Goal: Transaction & Acquisition: Purchase product/service

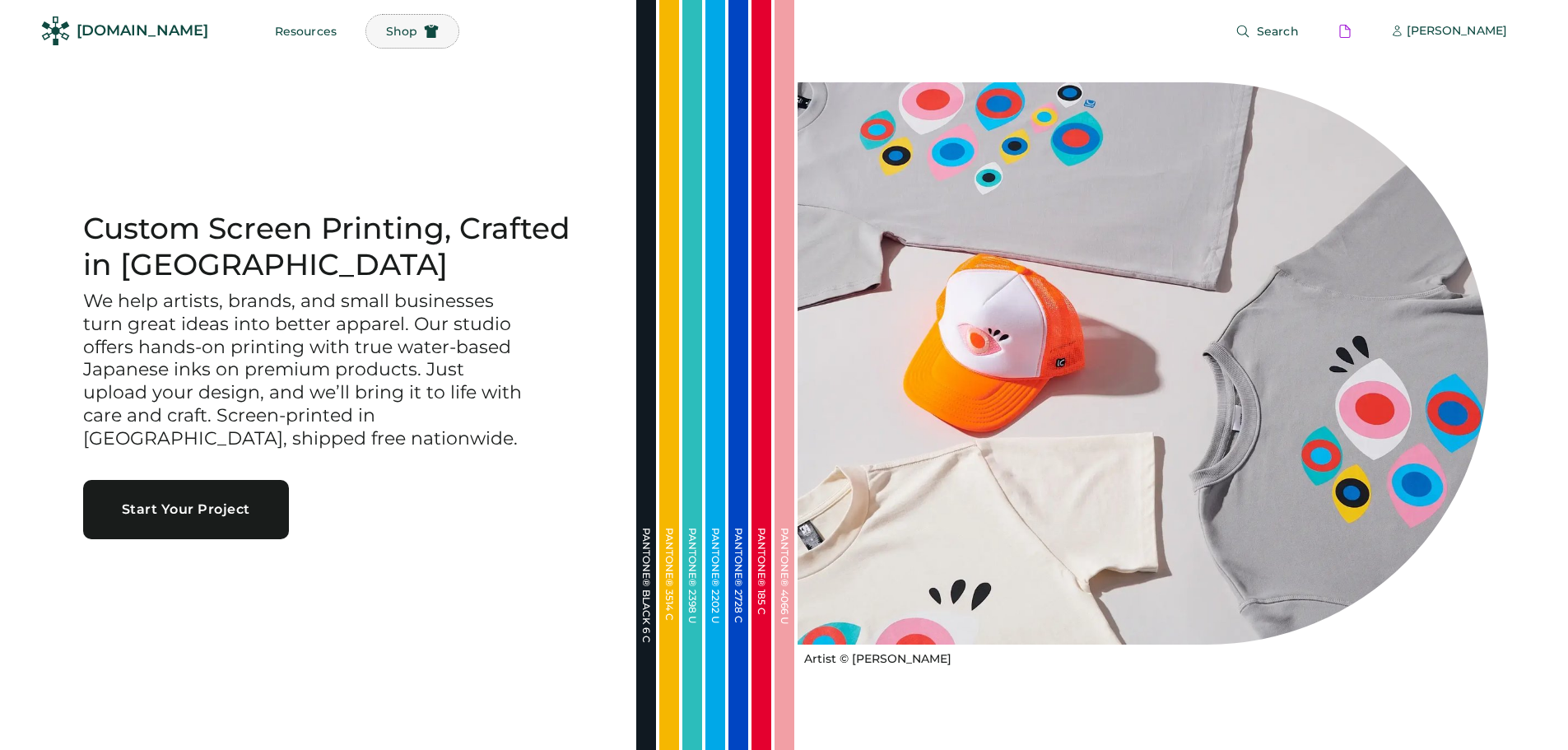
click at [386, 28] on span "Shop" at bounding box center [401, 31] width 31 height 11
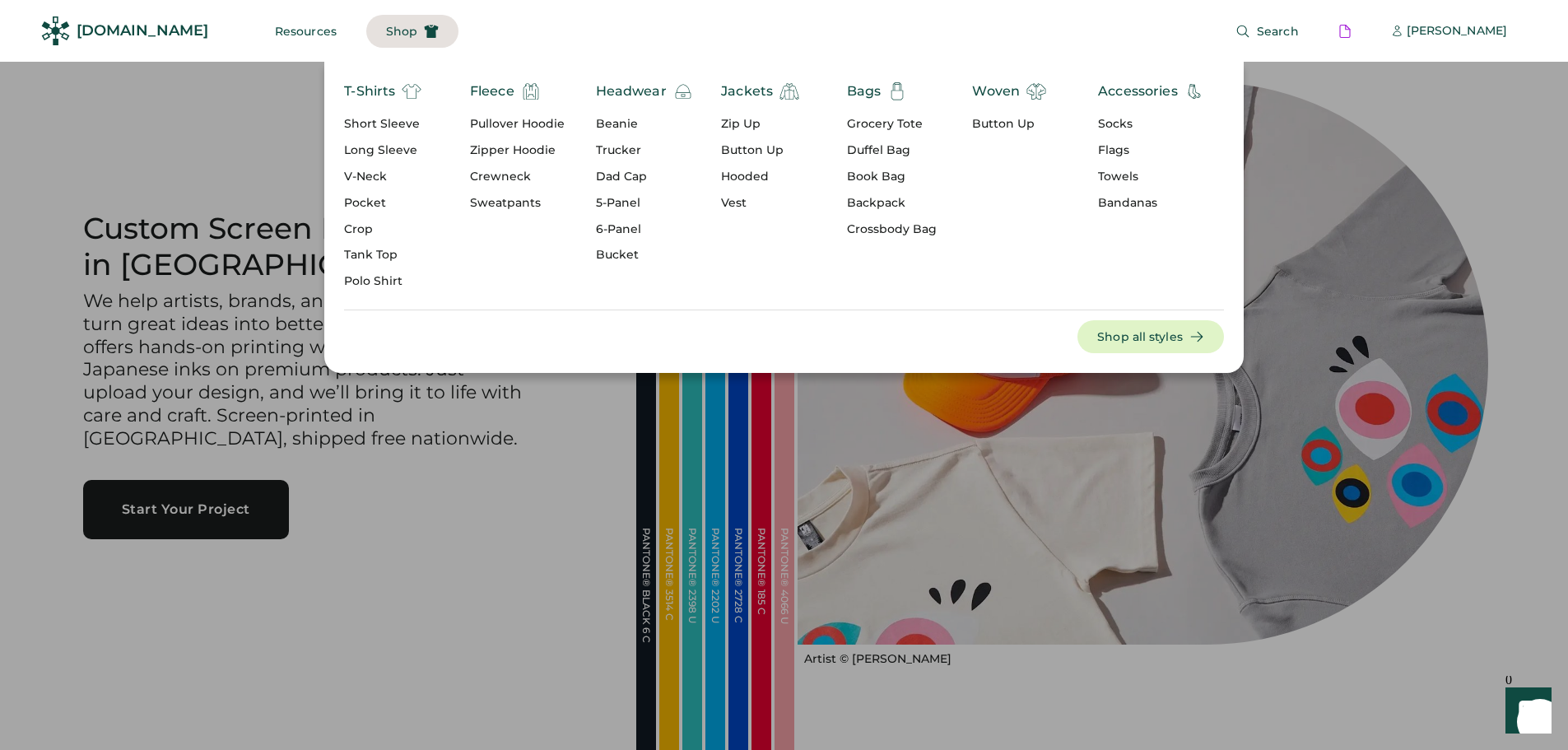
click at [616, 177] on div "Dad Cap" at bounding box center [644, 177] width 97 height 16
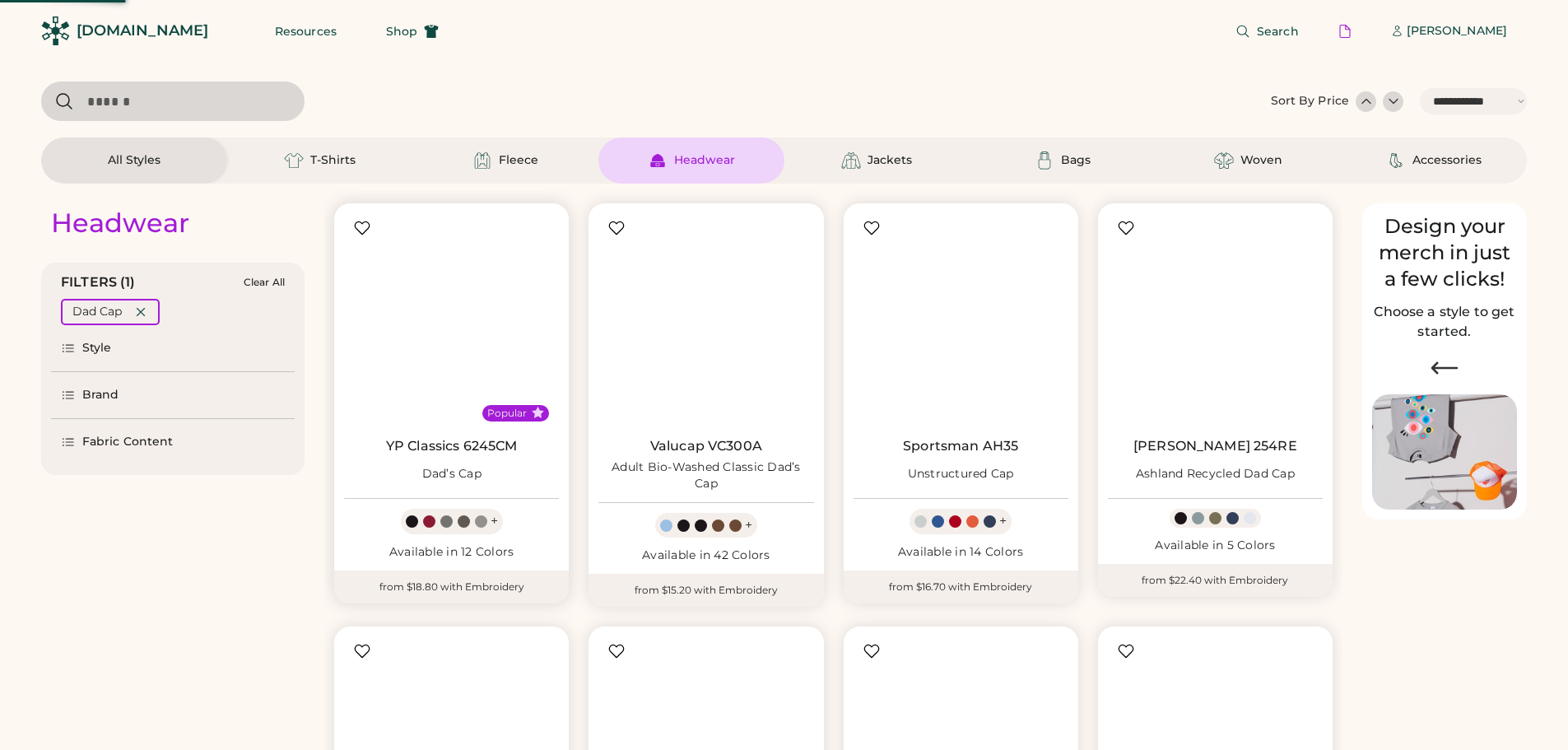
select select "*****"
select select "*"
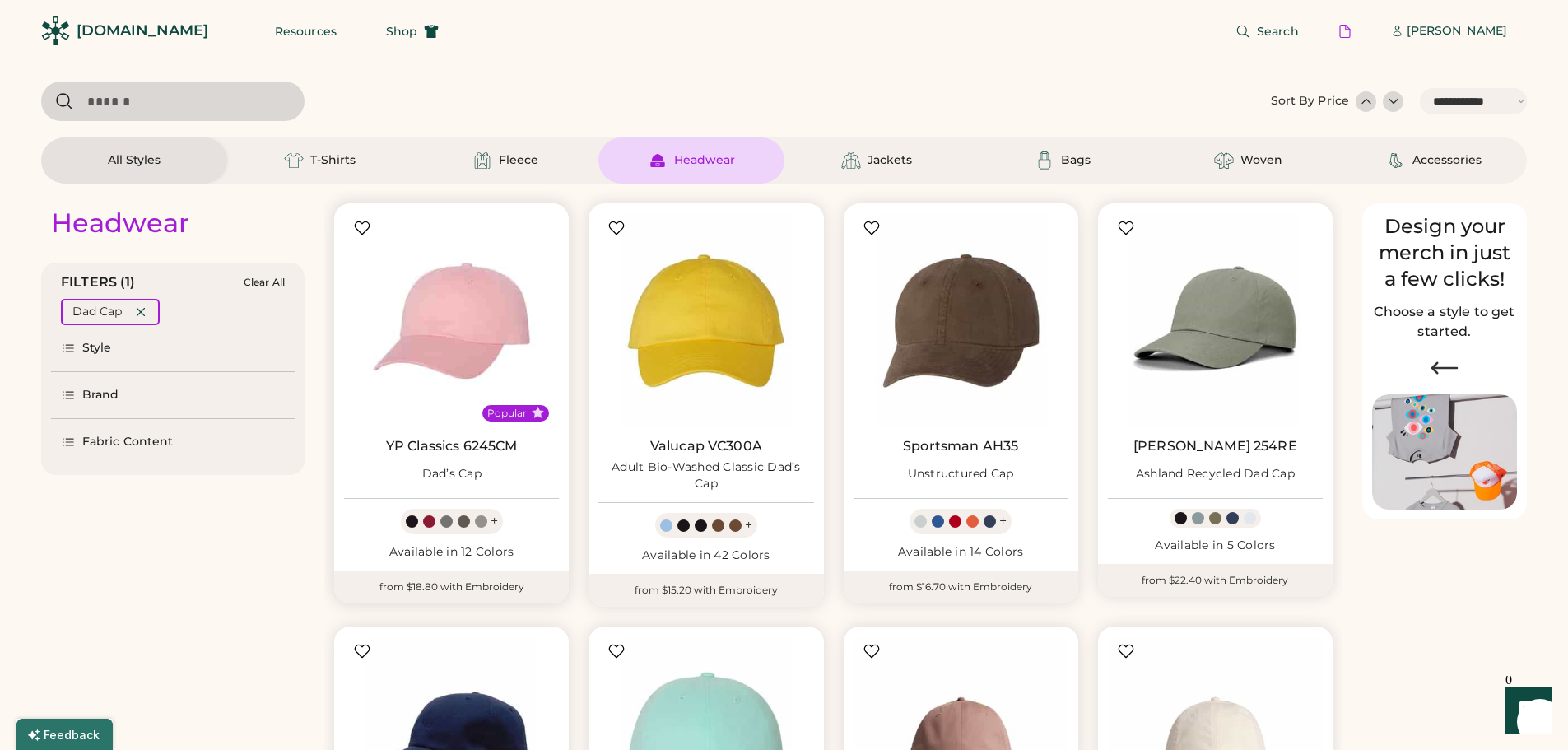
click at [424, 365] on img at bounding box center [451, 321] width 215 height 215
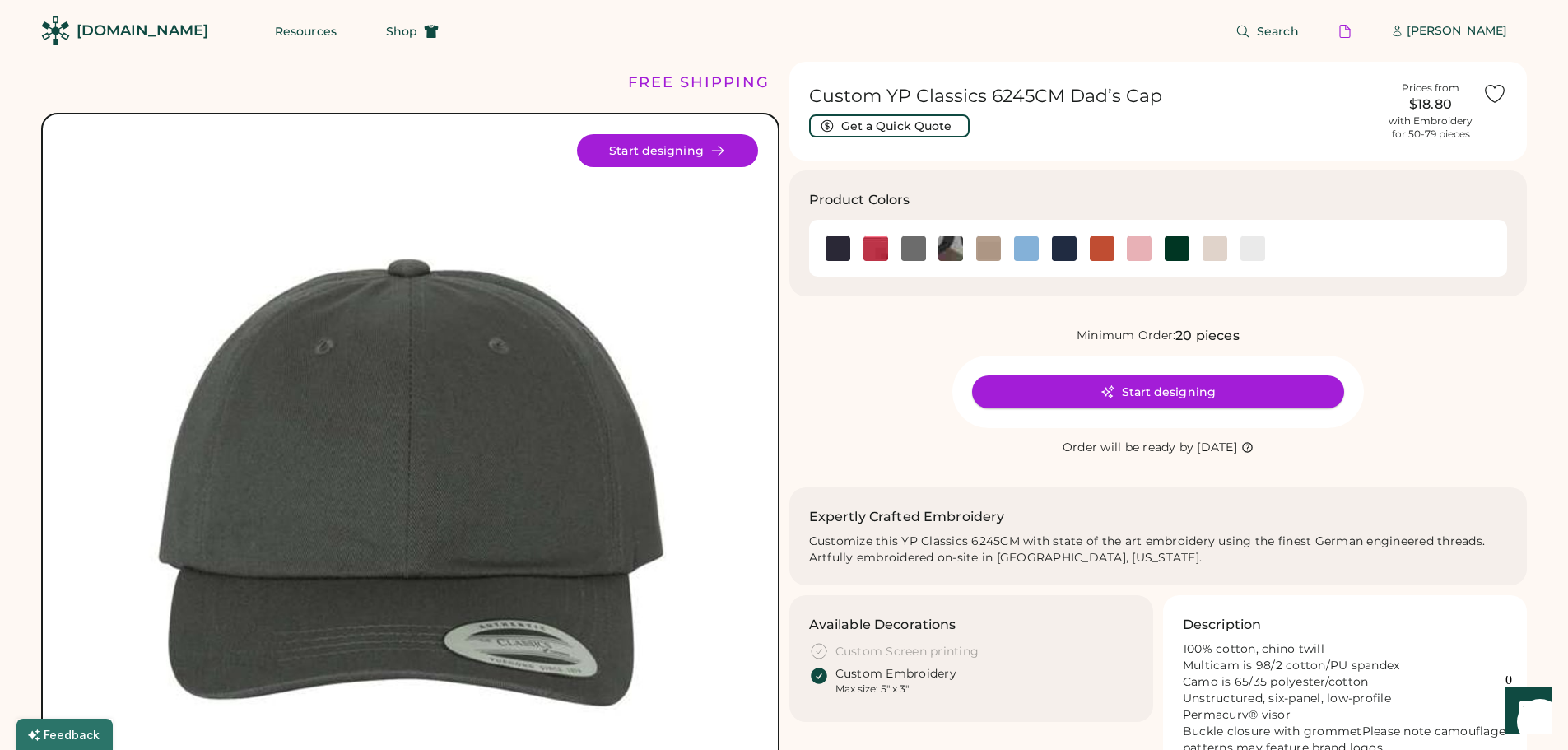
click at [1023, 399] on button "Start designing" at bounding box center [1158, 392] width 372 height 33
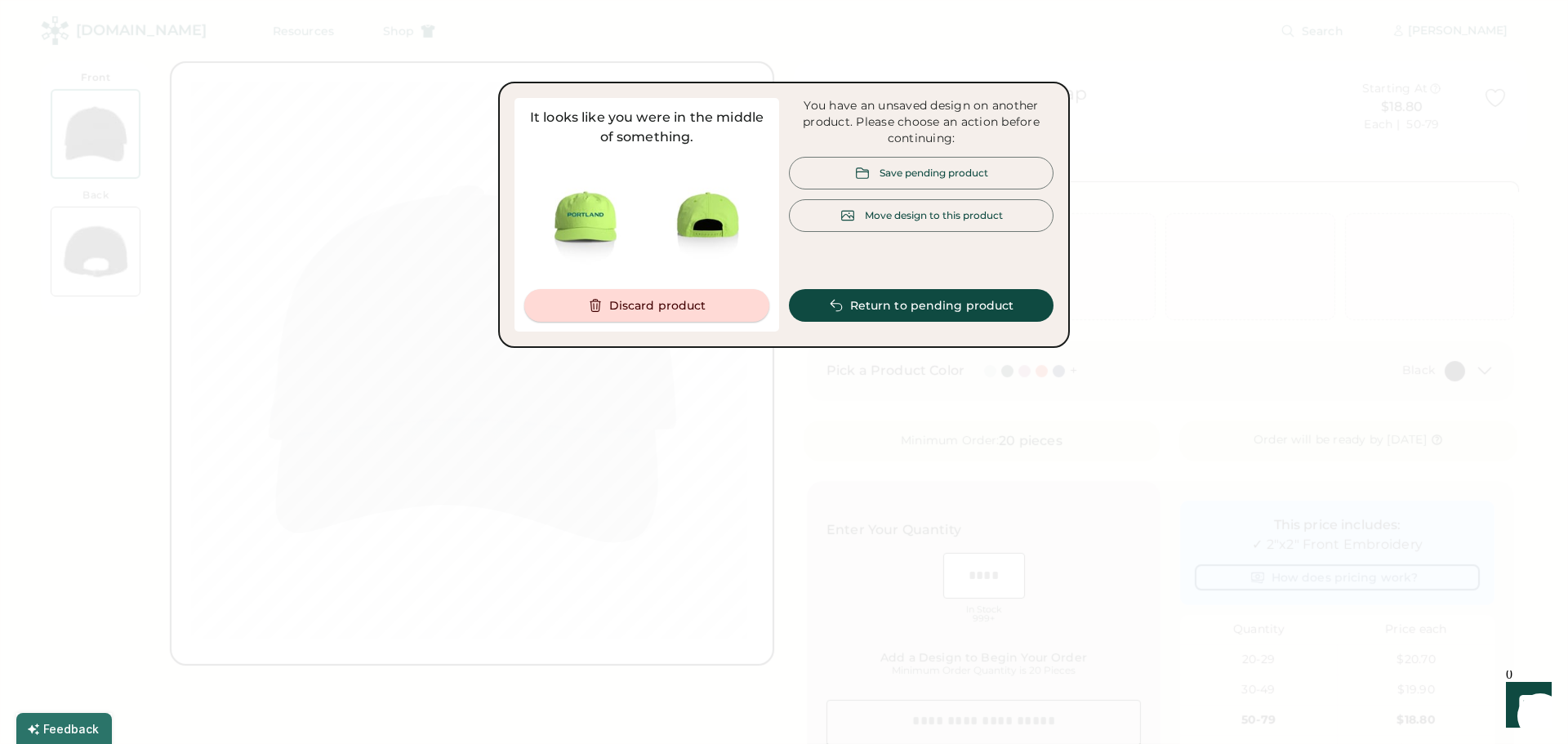
click at [690, 299] on button "Discard product" at bounding box center [646, 305] width 245 height 32
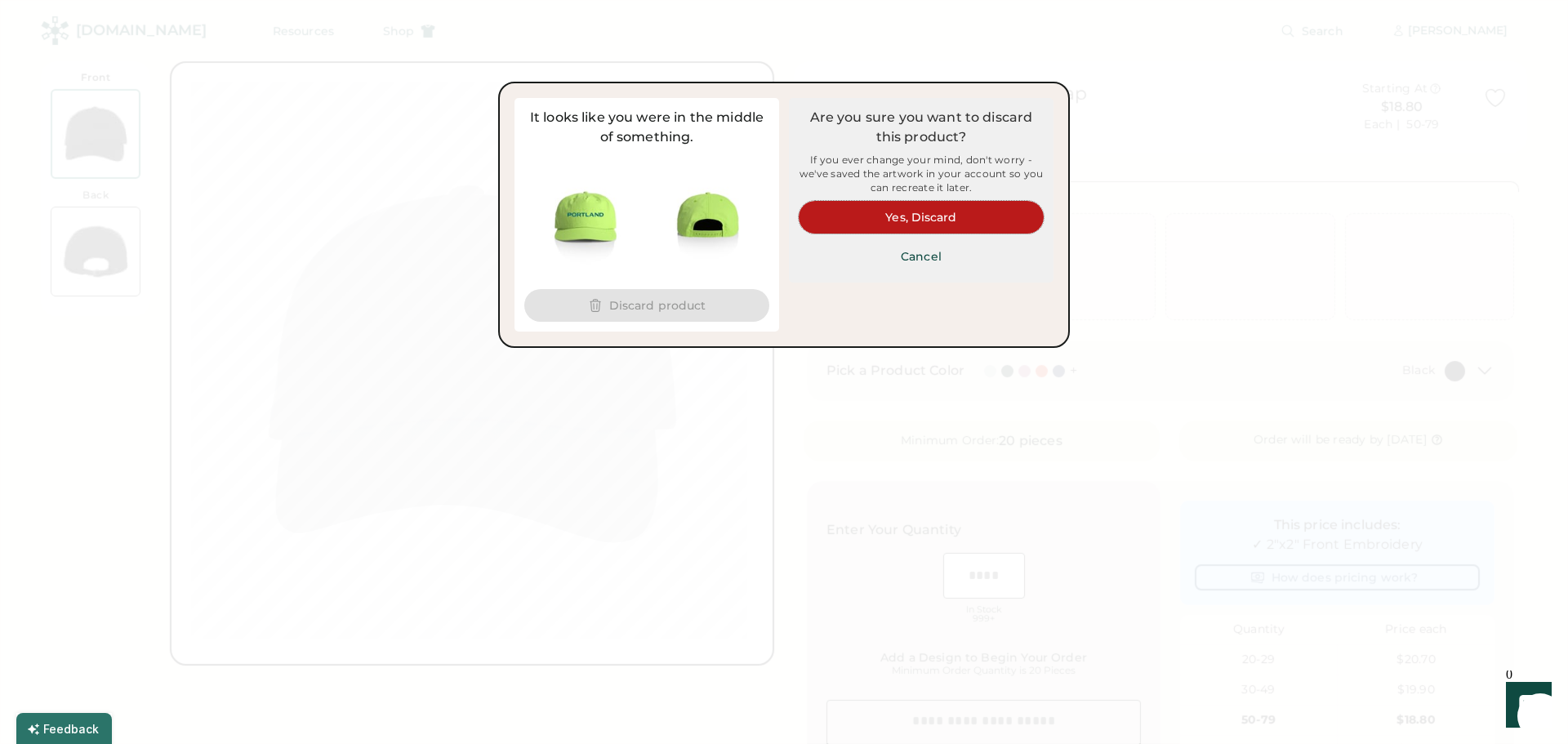
click at [974, 207] on button "Yes, Discard" at bounding box center [921, 217] width 245 height 32
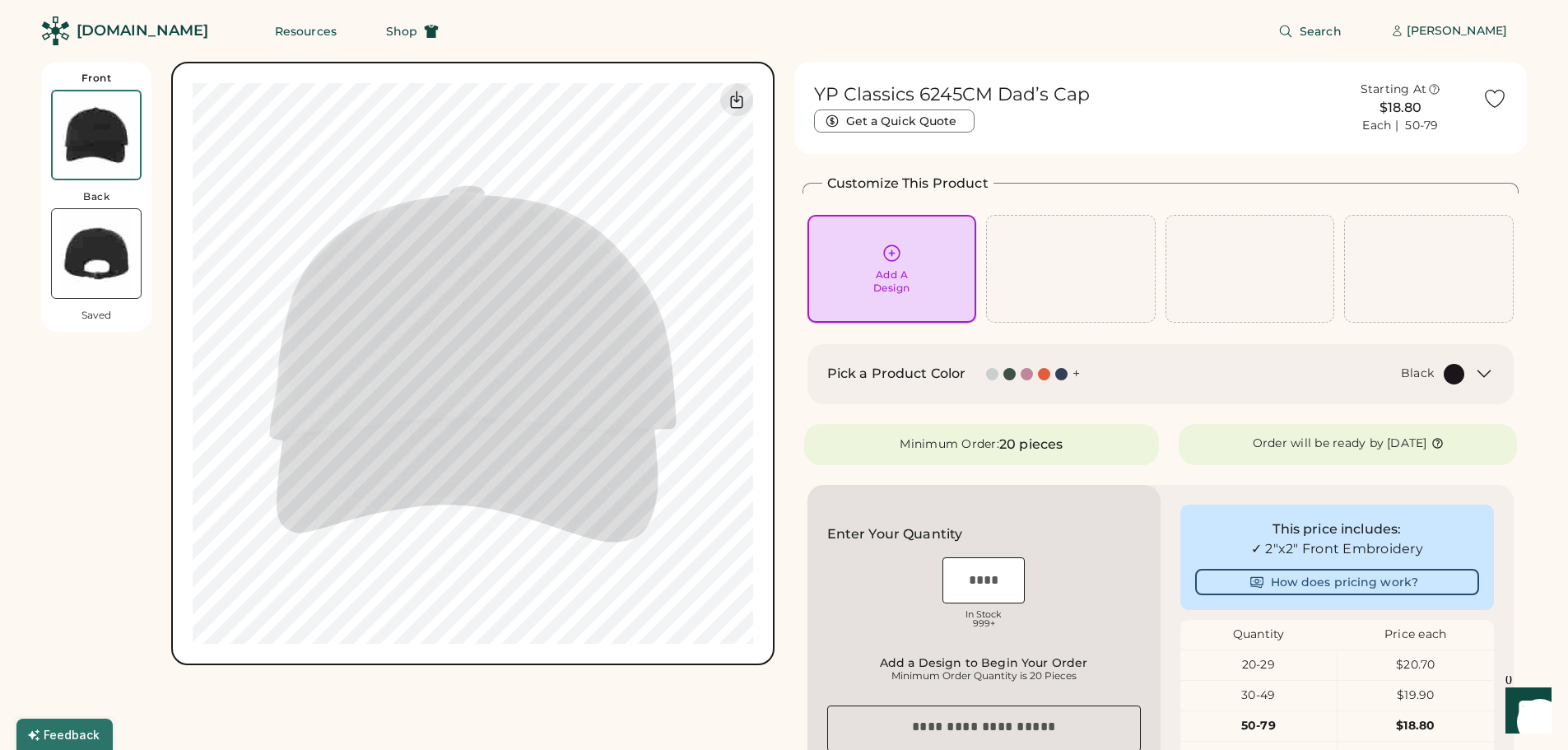
click at [887, 279] on div "Add A Design" at bounding box center [892, 281] width 37 height 27
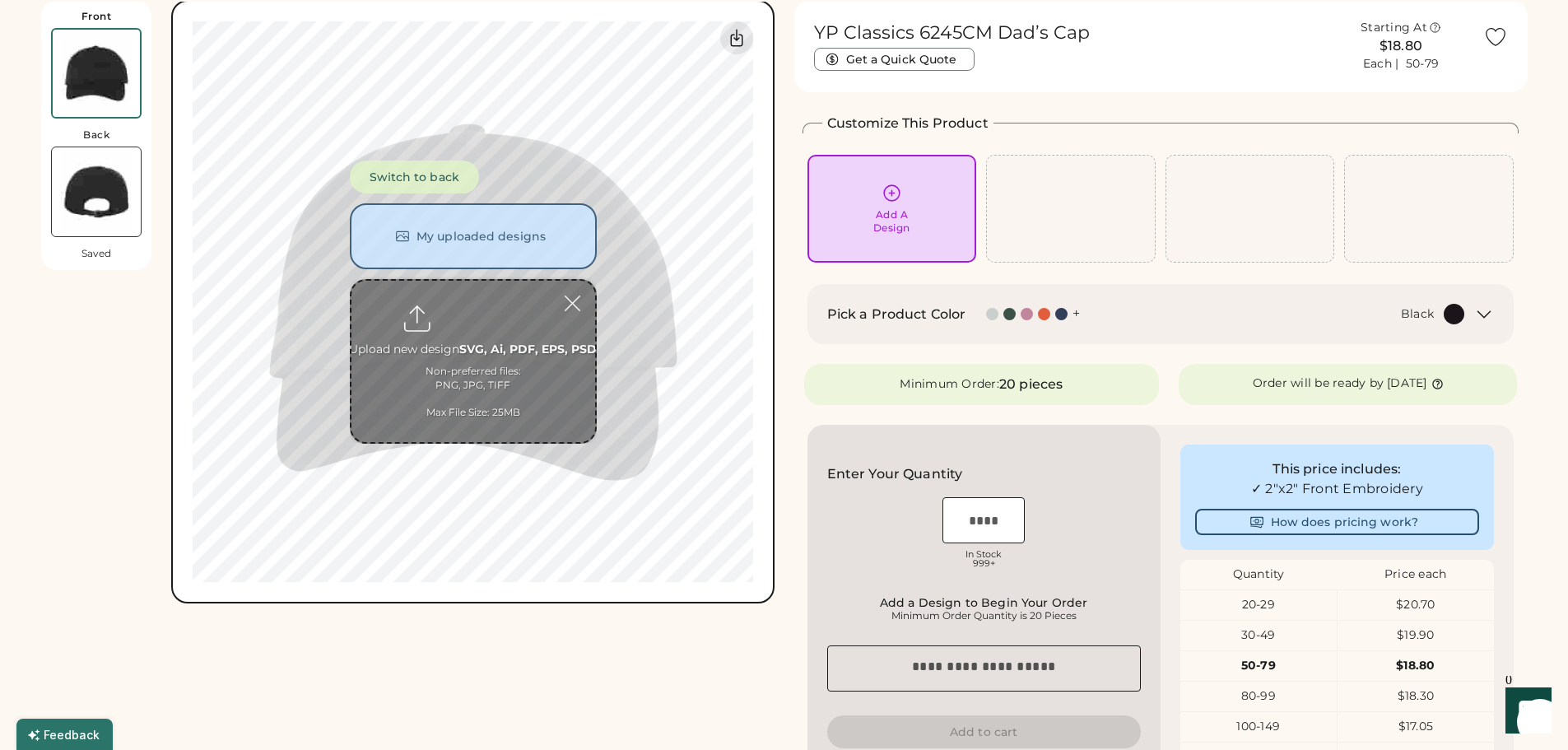
scroll to position [62, 0]
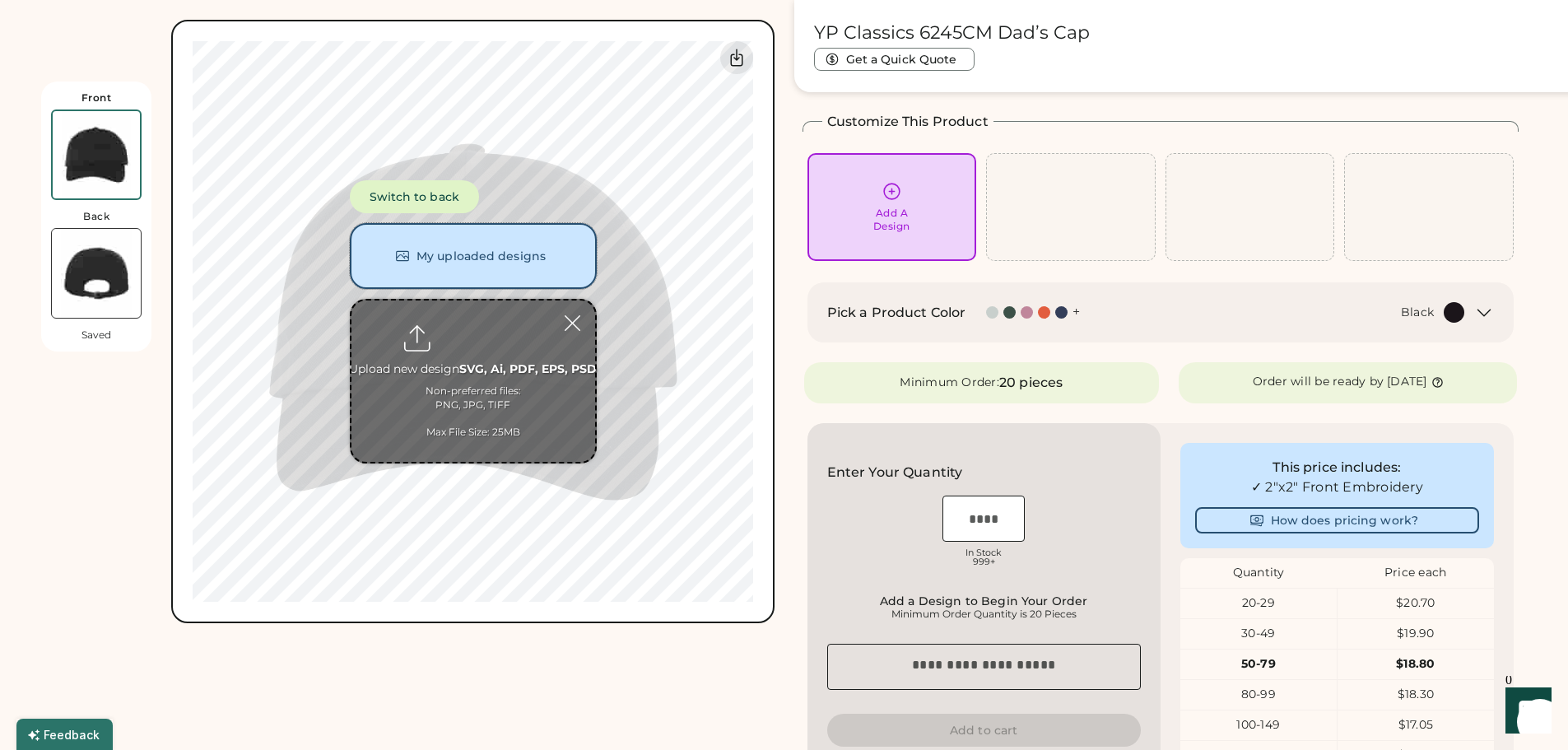
click at [512, 249] on button "My uploaded designs" at bounding box center [473, 255] width 247 height 66
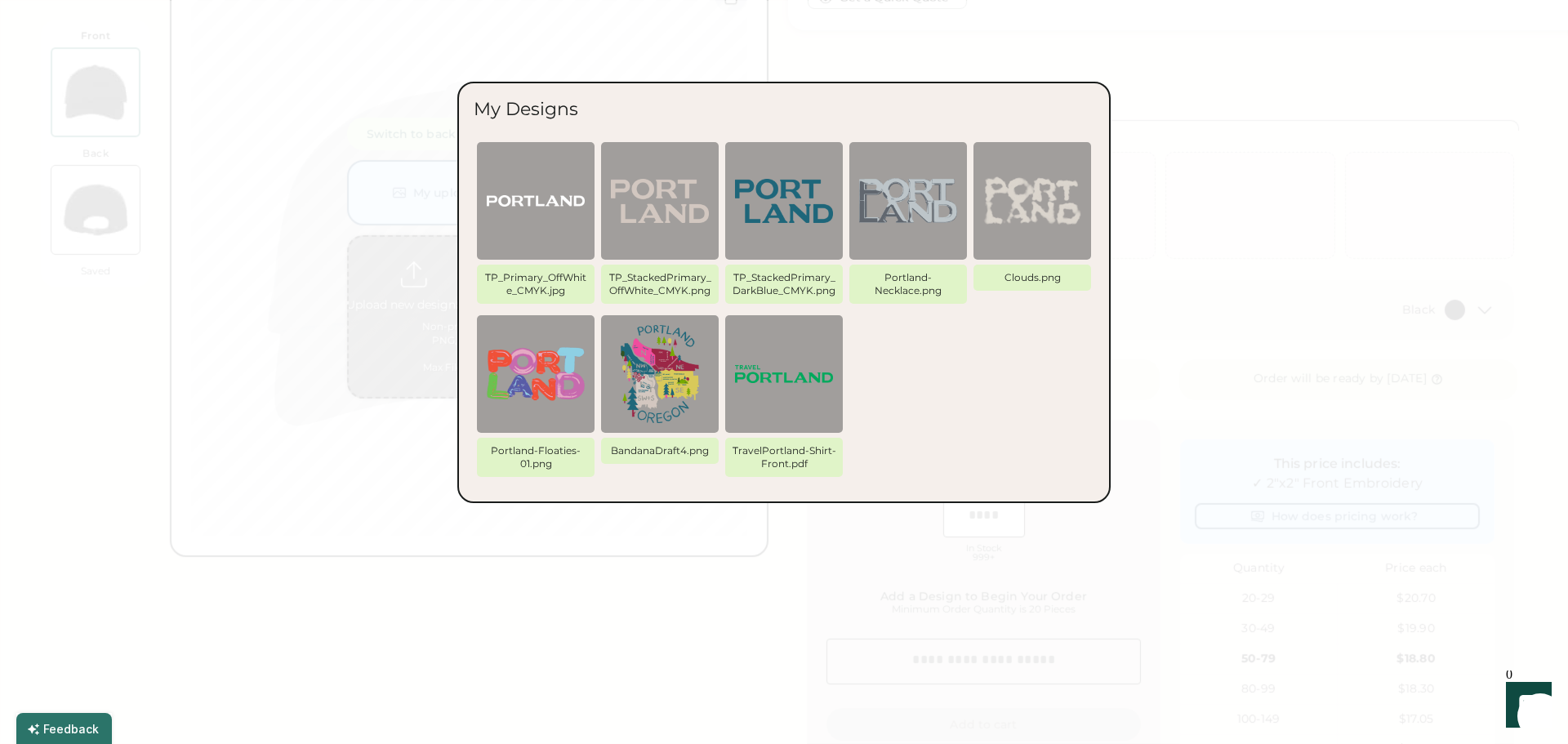
click at [715, 590] on div at bounding box center [784, 372] width 1568 height 744
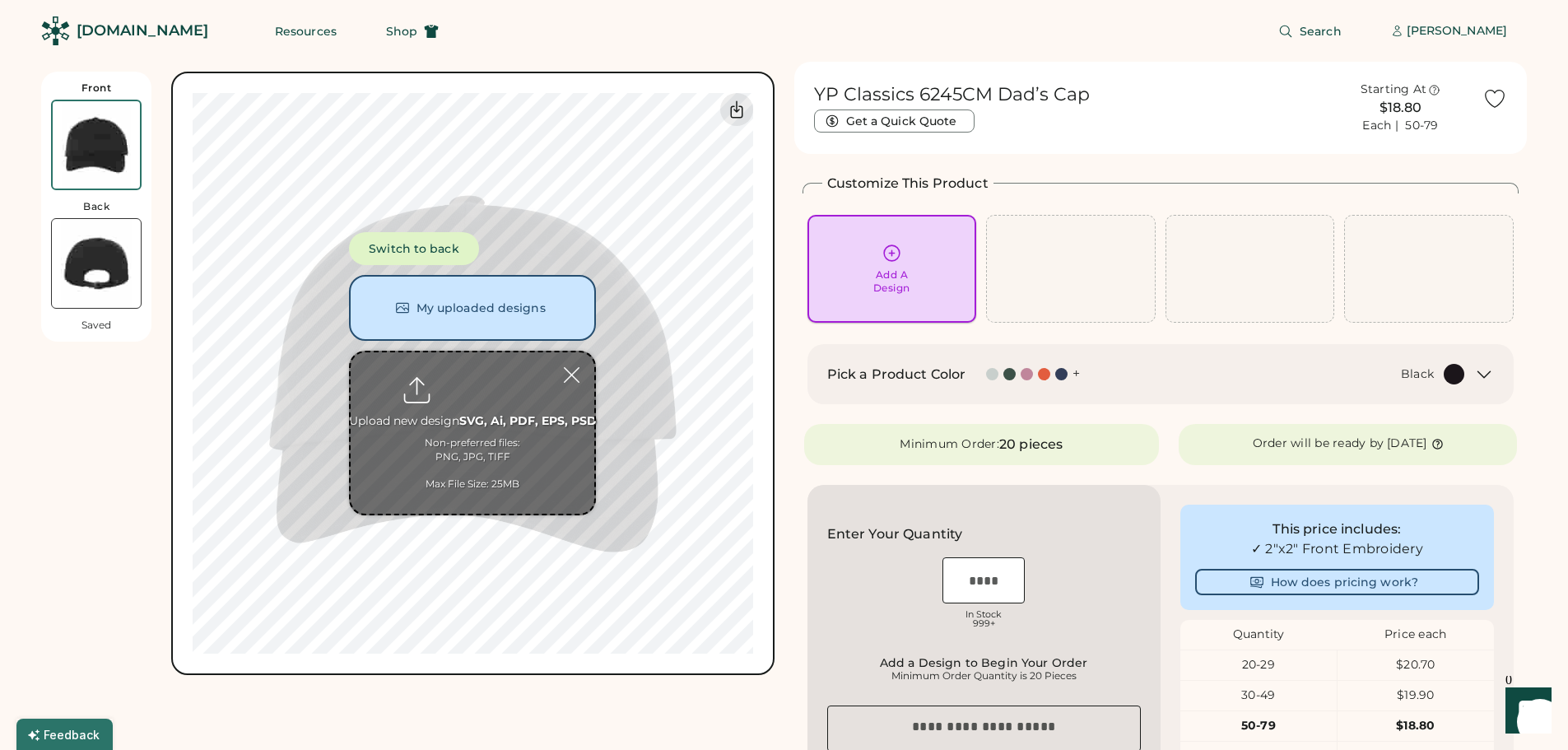
scroll to position [0, 0]
click at [478, 377] on input "file" at bounding box center [472, 433] width 243 height 161
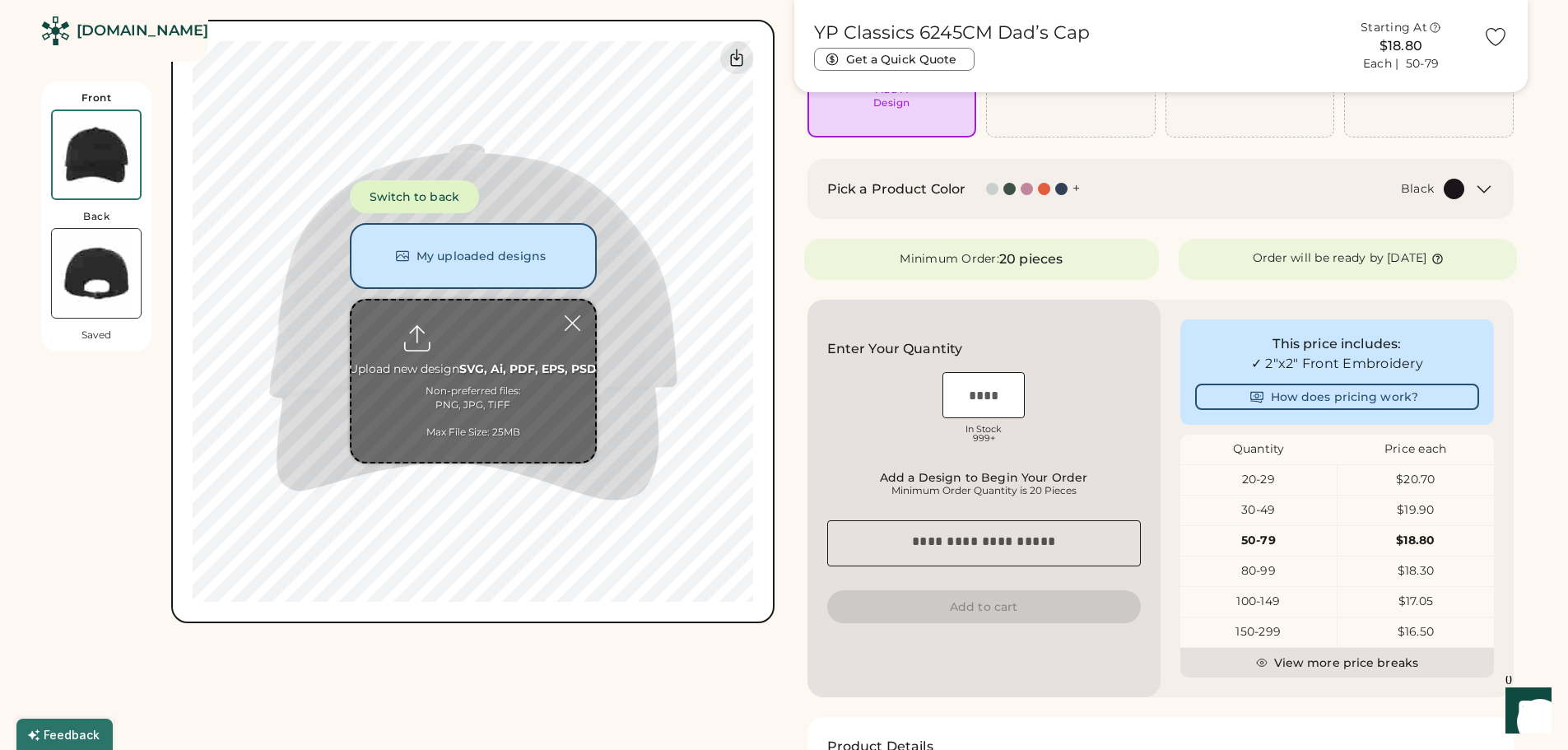
scroll to position [165, 0]
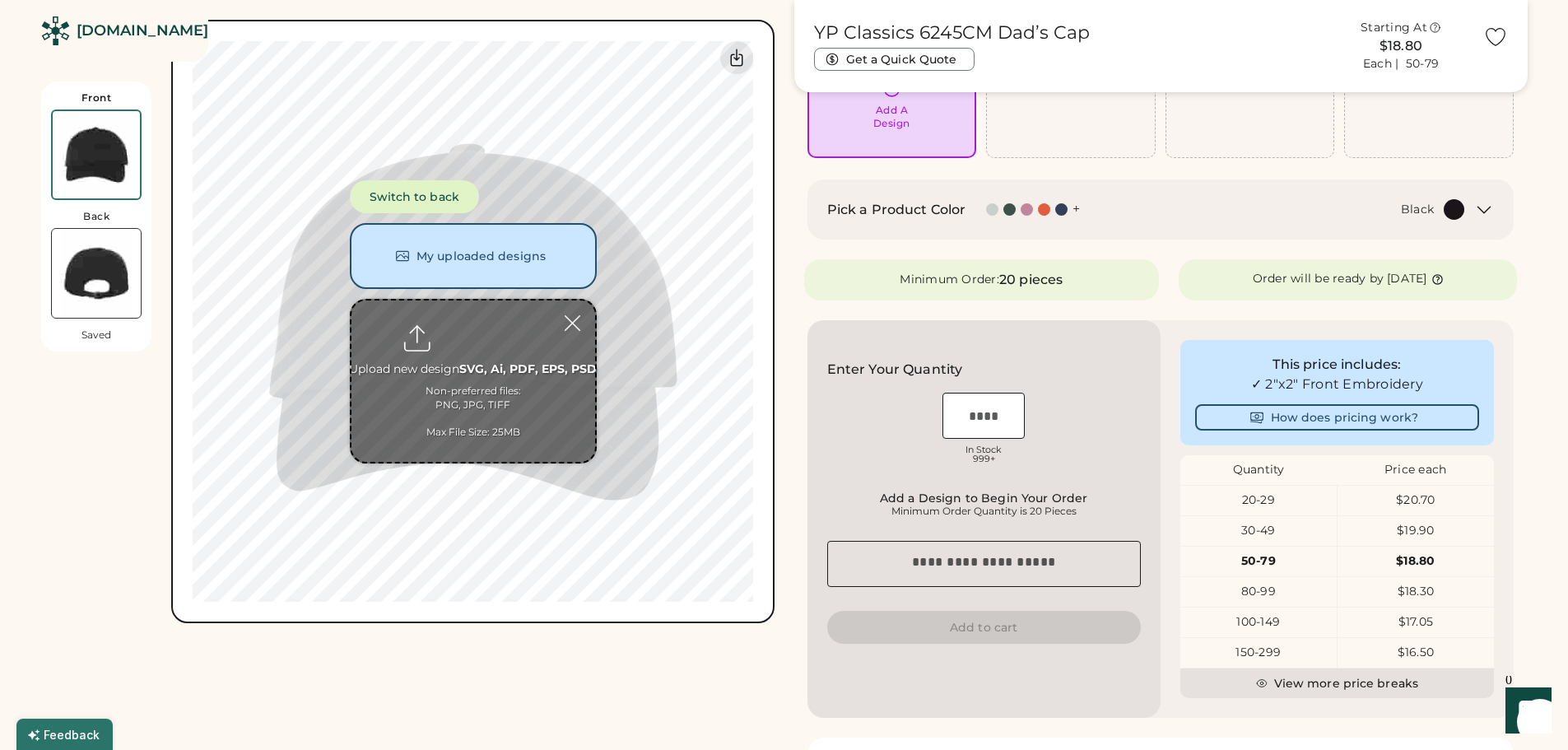
click at [1128, 206] on div "Black" at bounding box center [1283, 209] width 365 height 21
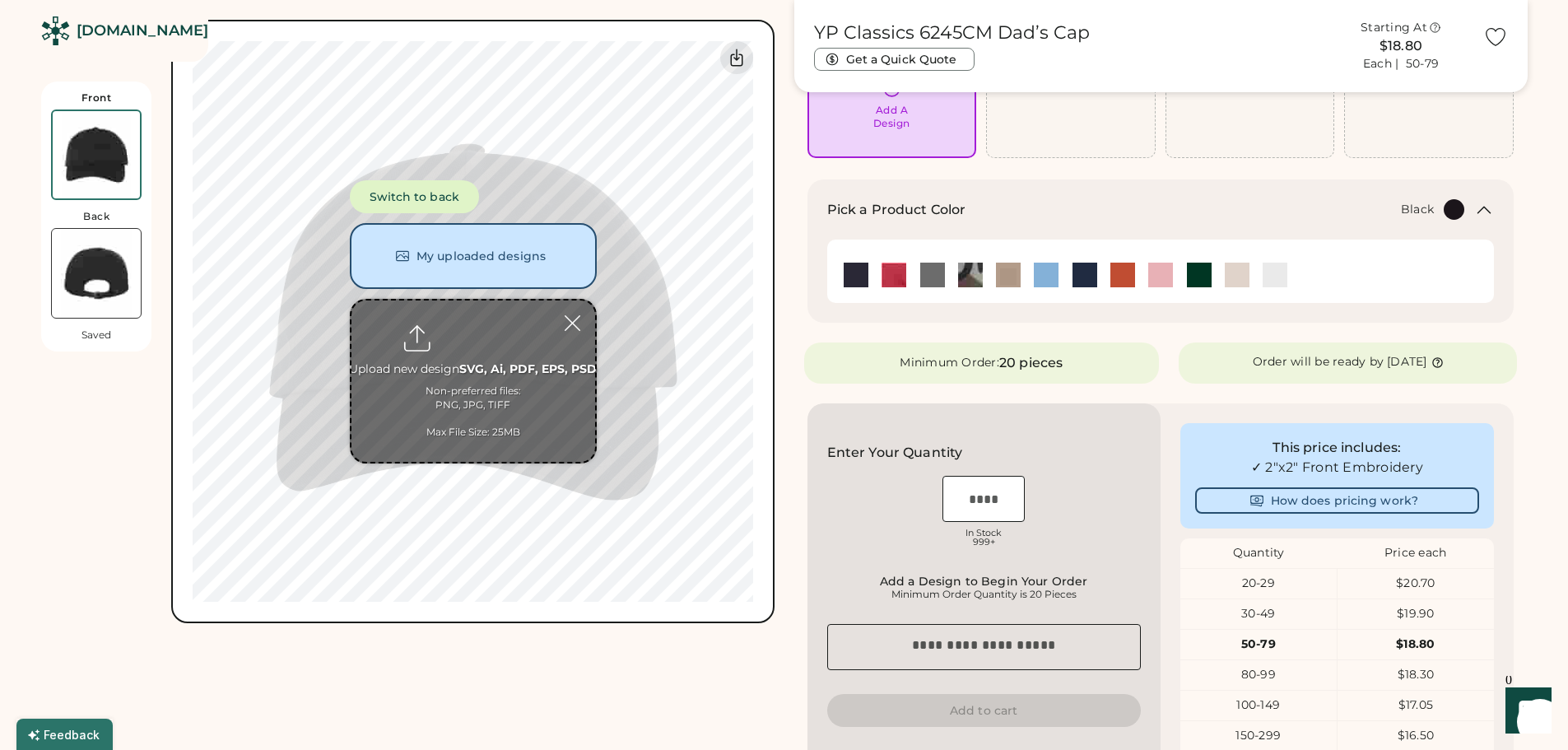
click at [1127, 207] on div "Black" at bounding box center [1225, 209] width 479 height 21
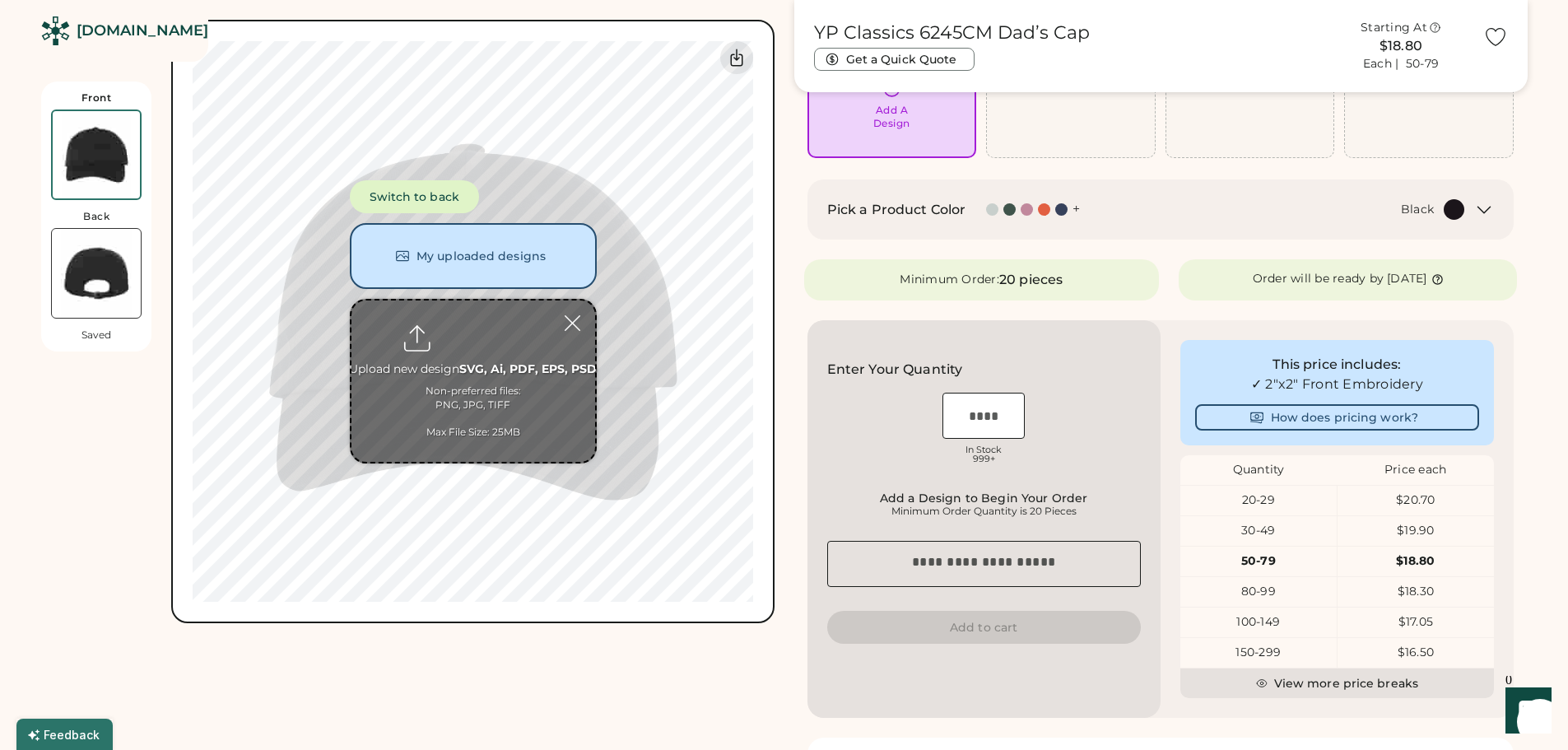
click at [1127, 207] on div "Black" at bounding box center [1283, 209] width 365 height 21
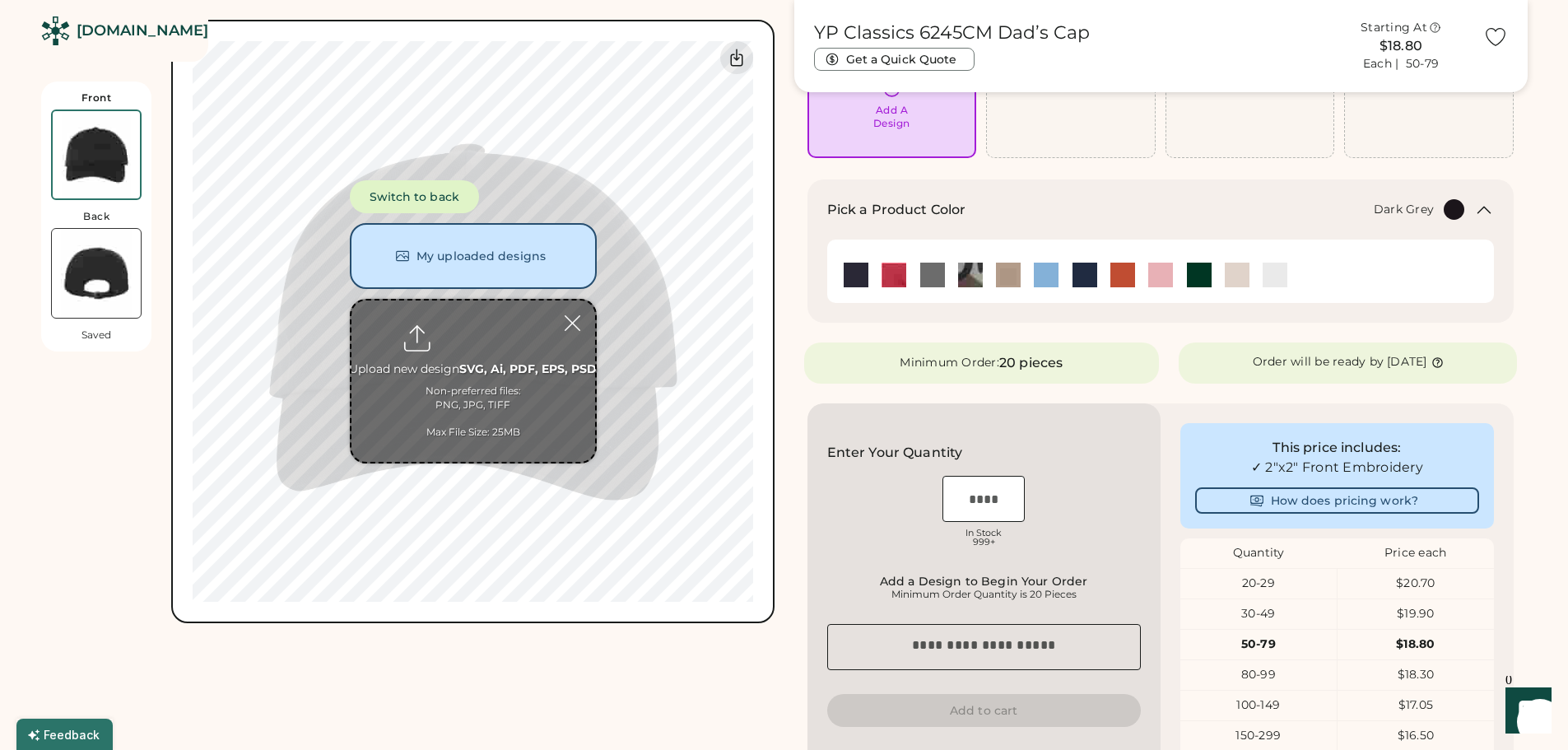
click at [923, 275] on img at bounding box center [932, 274] width 25 height 25
click at [1197, 276] on img at bounding box center [1199, 274] width 25 height 25
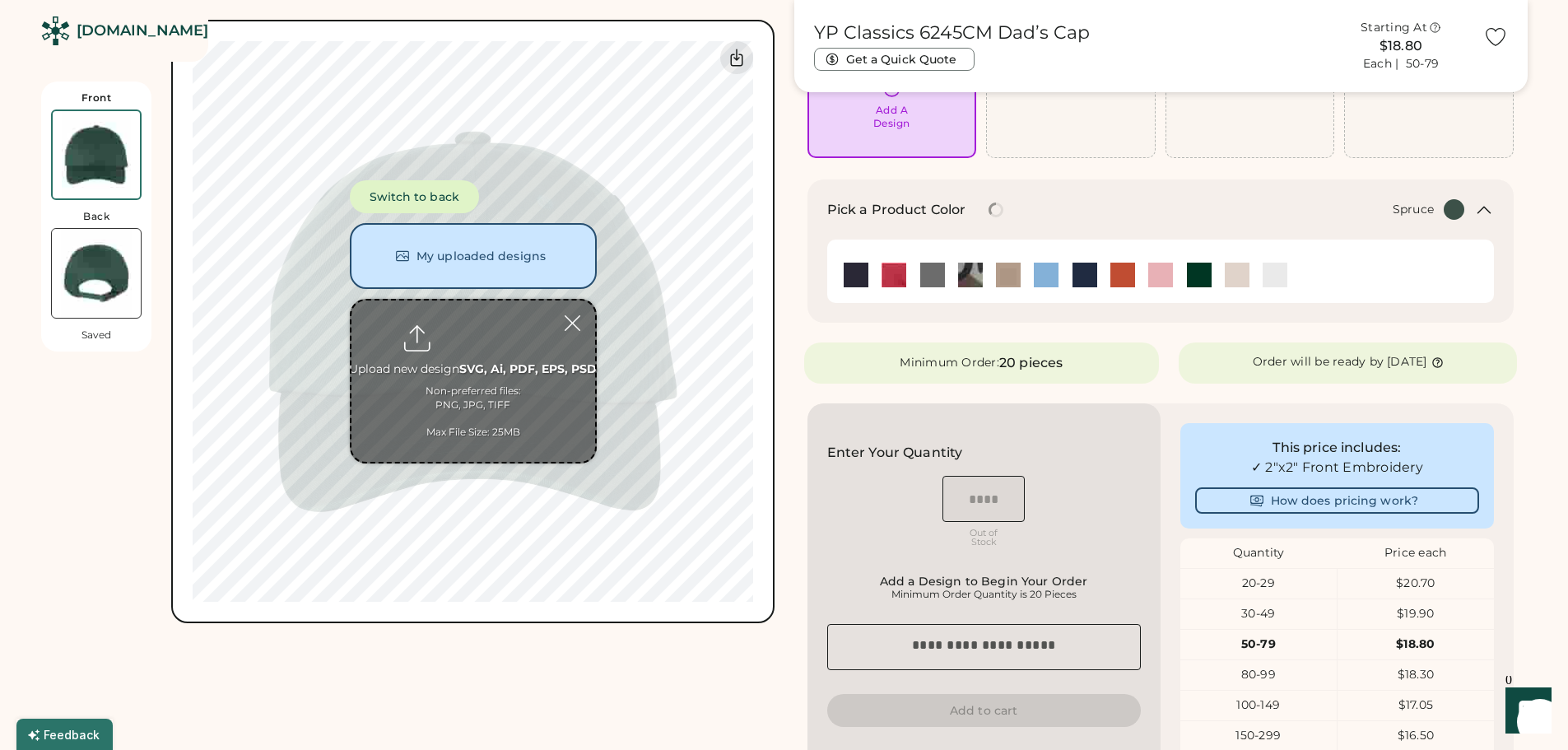
click at [1060, 167] on div "YP Classics 6245CM Dad’s Cap Get a Quick Quote Starting At $18.80 Each | 50-79 …" at bounding box center [1162, 482] width 734 height 1169
click at [581, 315] on div at bounding box center [573, 323] width 29 height 29
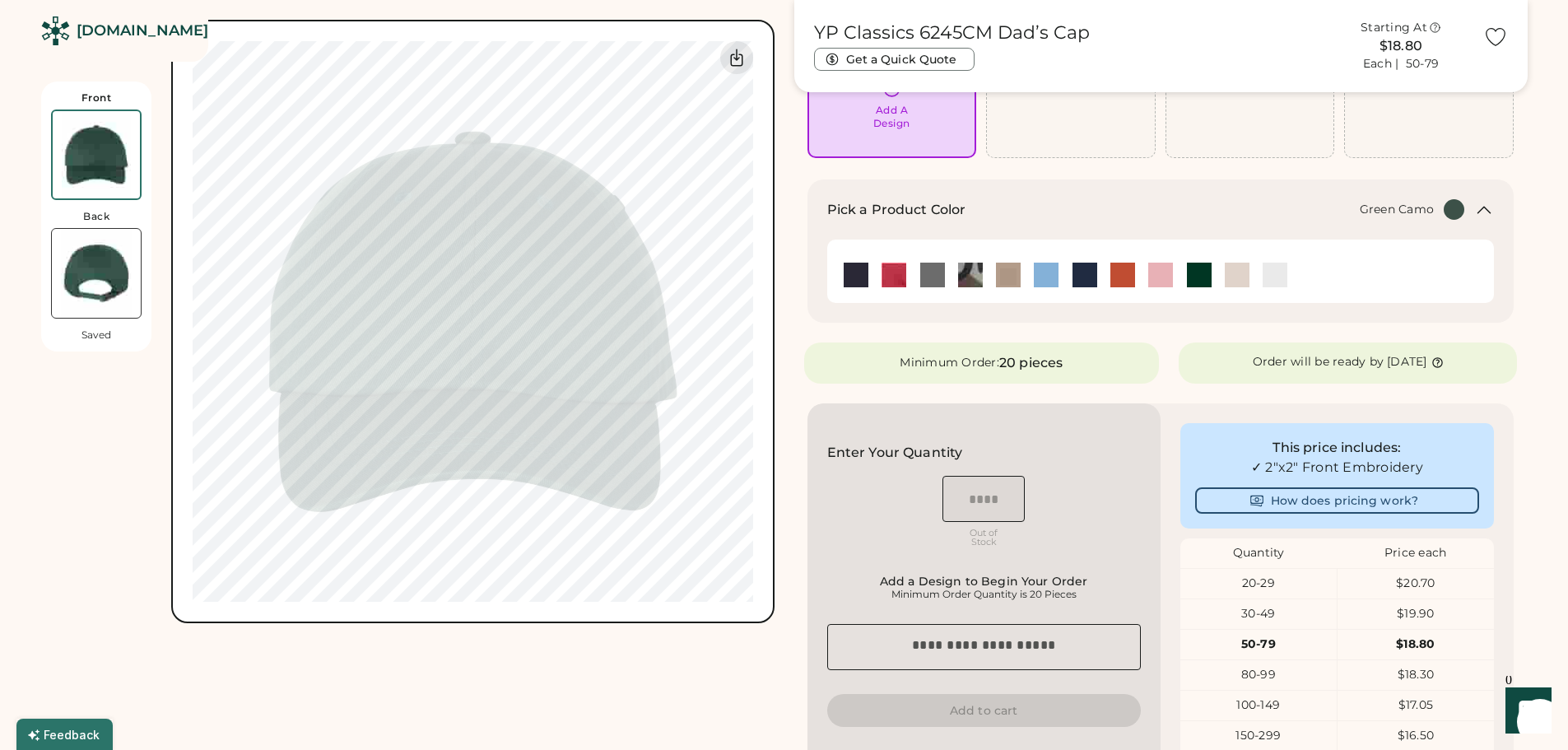
click at [965, 275] on img at bounding box center [970, 274] width 25 height 25
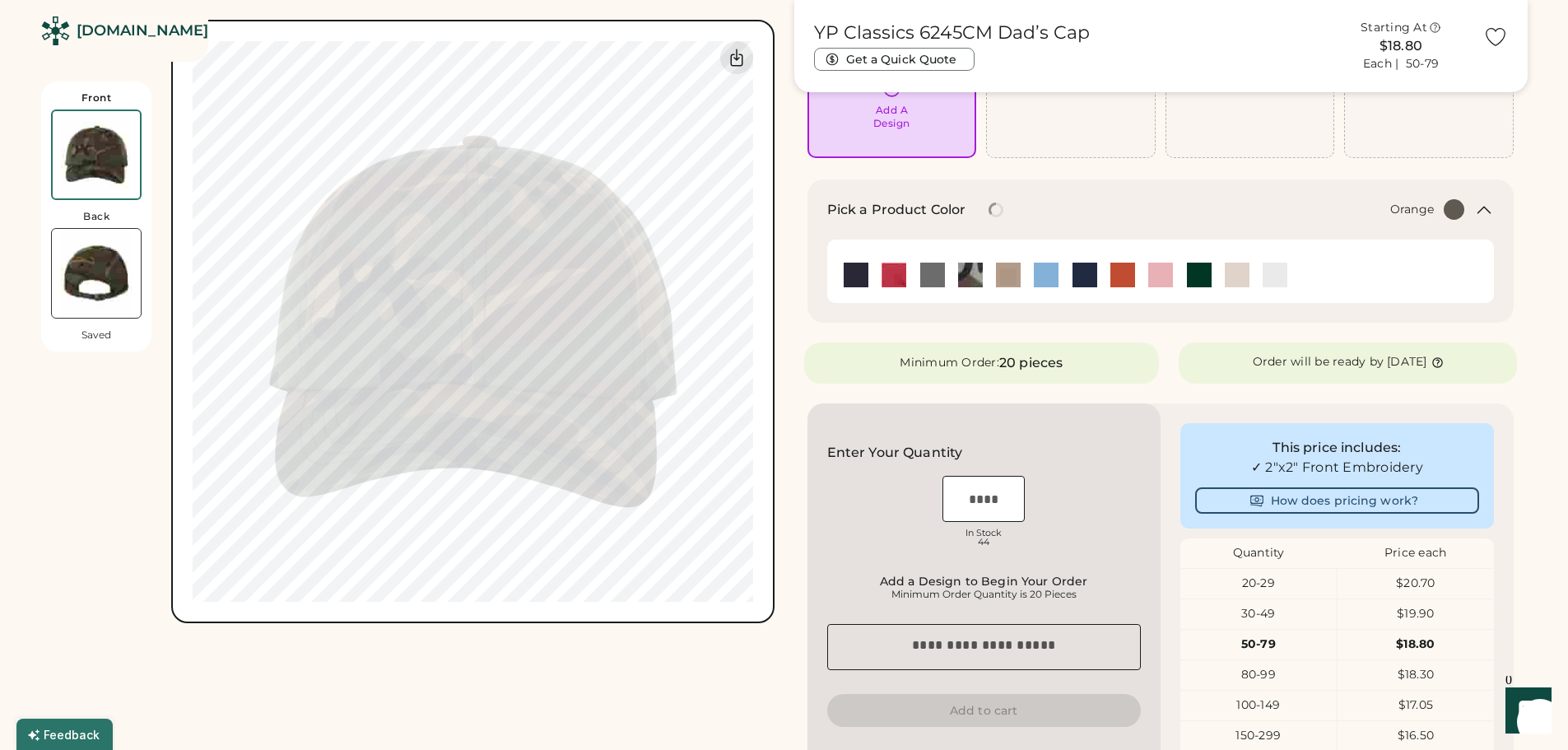
click at [1116, 275] on img at bounding box center [1122, 274] width 25 height 25
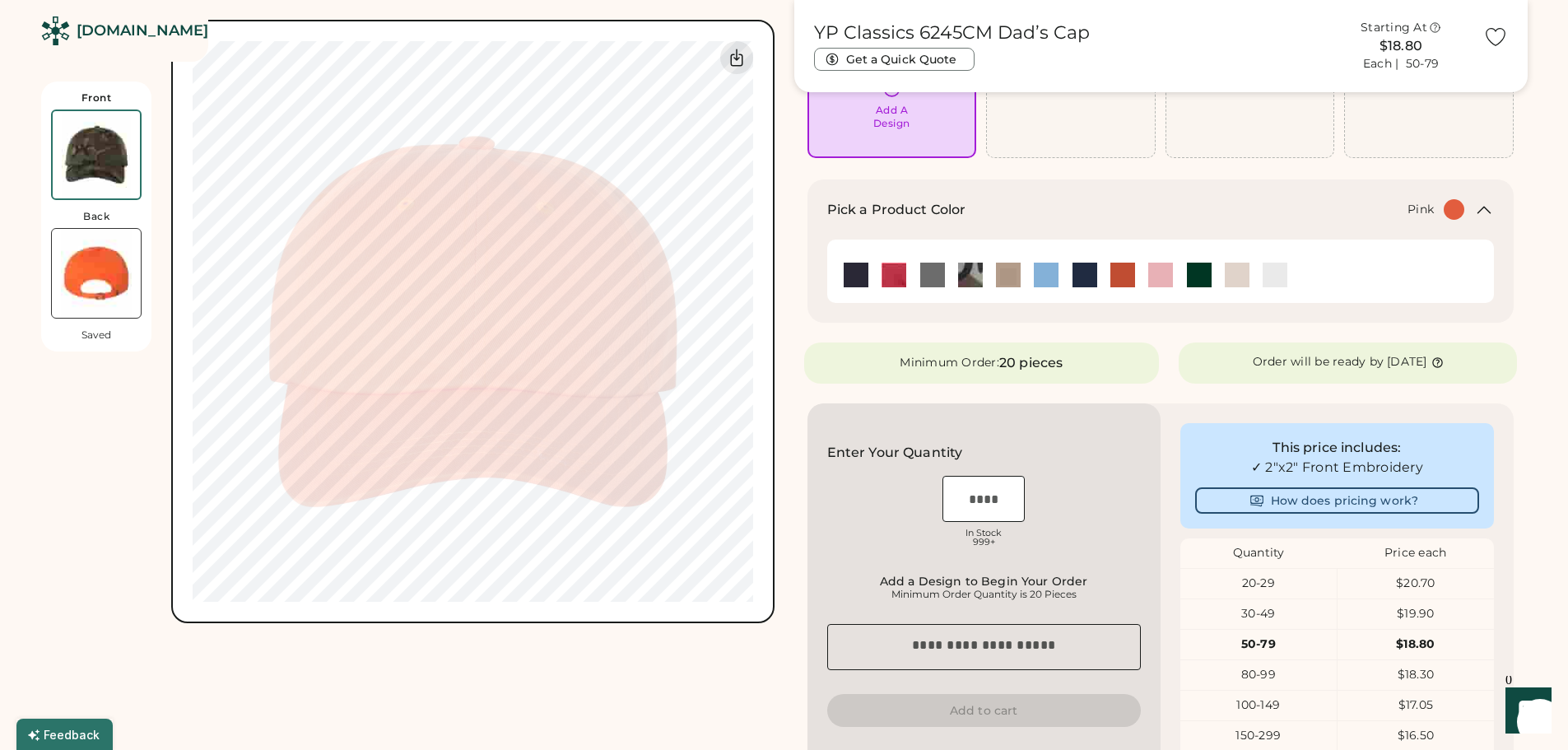
click at [1151, 279] on img at bounding box center [1160, 274] width 25 height 25
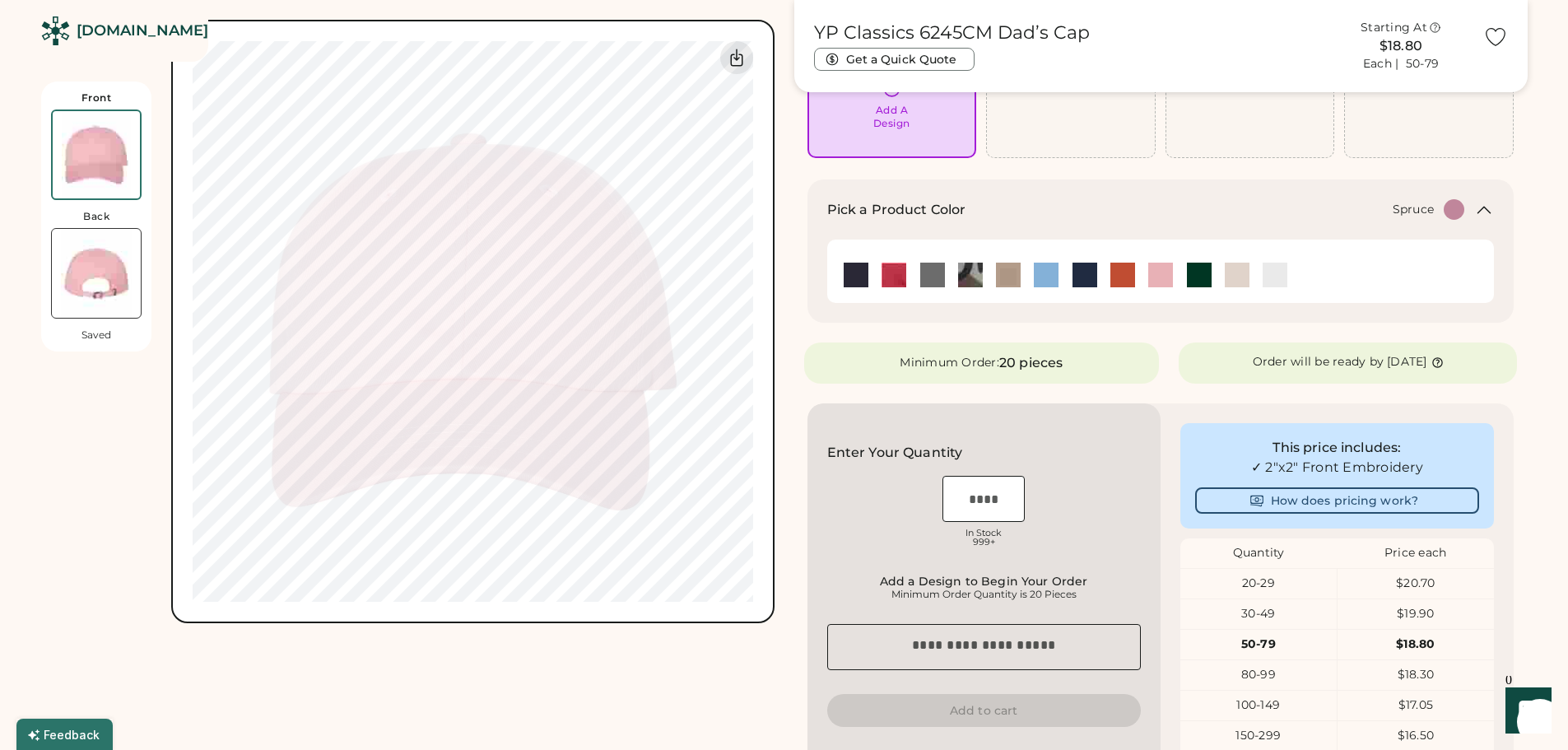
click at [1194, 277] on img at bounding box center [1199, 274] width 25 height 25
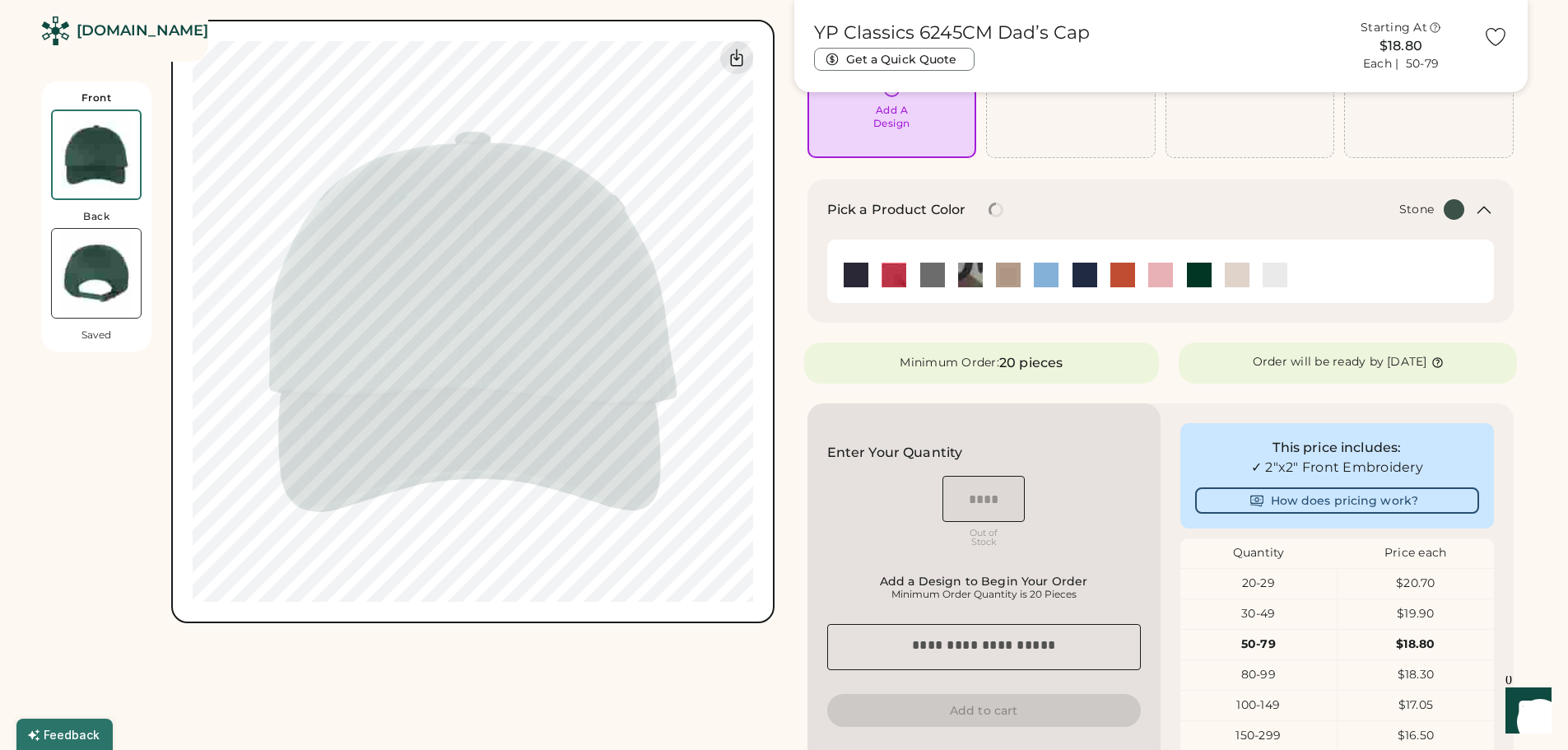
click at [1236, 277] on img at bounding box center [1237, 274] width 25 height 25
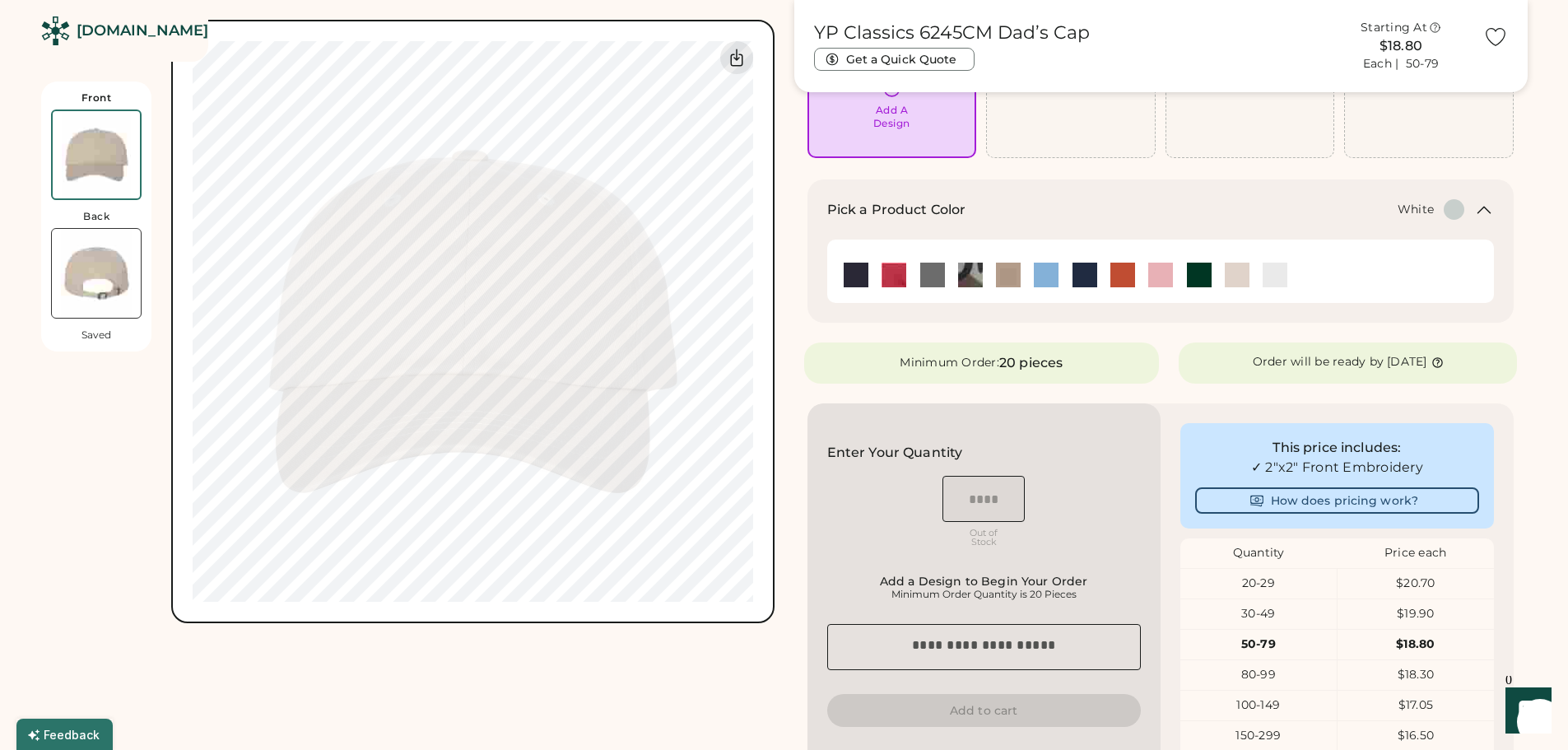
click at [1265, 276] on img at bounding box center [1275, 274] width 25 height 25
click at [1202, 276] on img at bounding box center [1199, 274] width 25 height 25
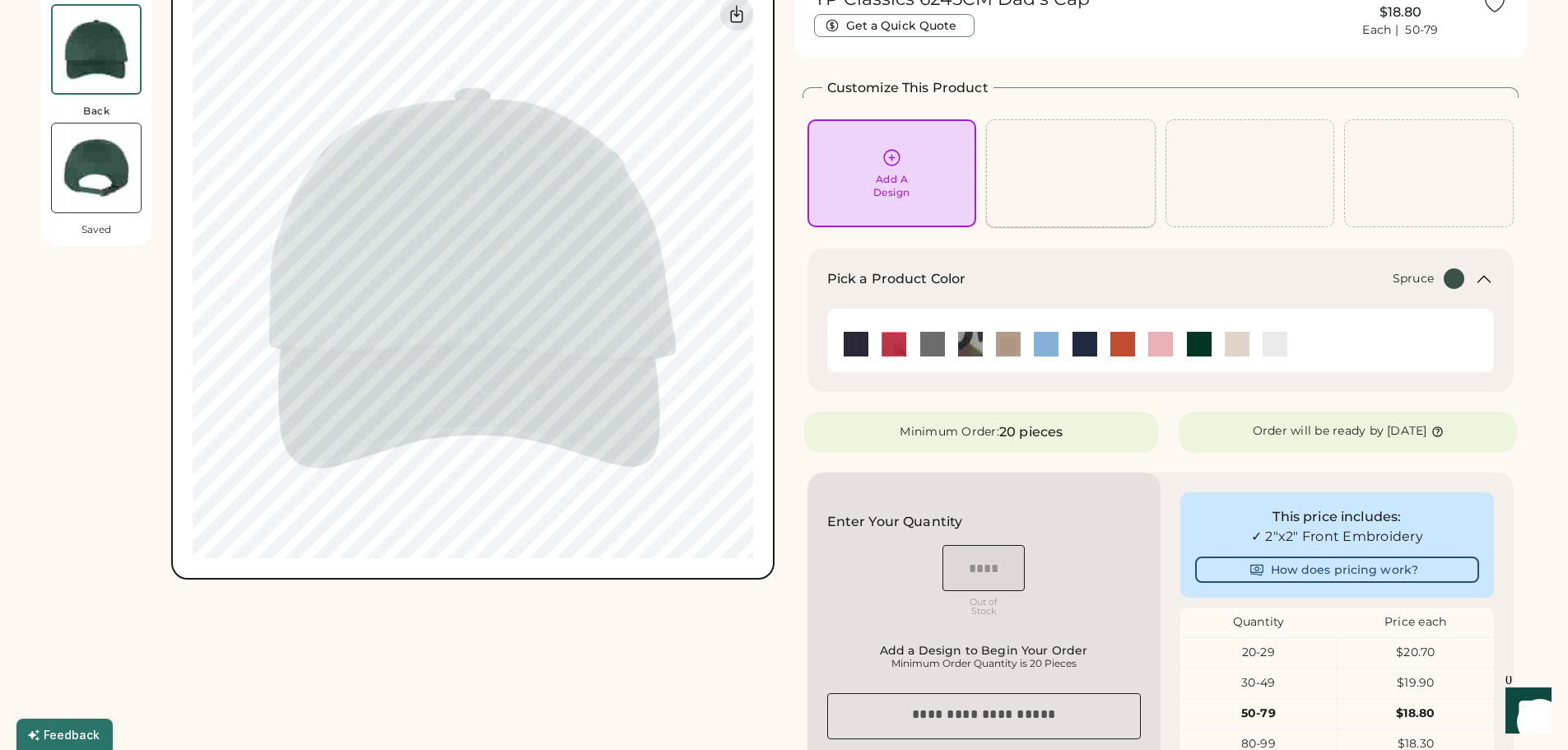
scroll to position [0, 0]
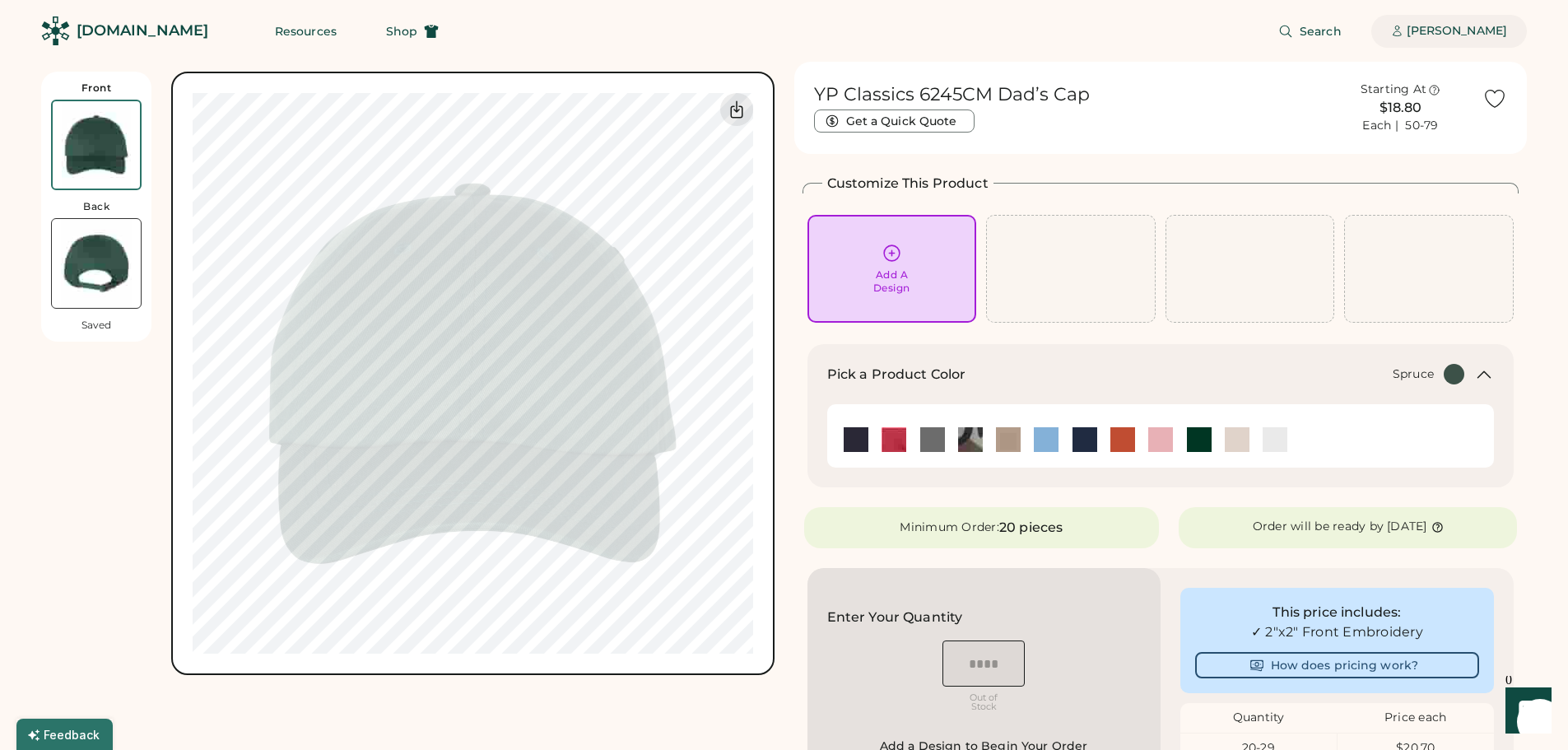
click at [1425, 36] on div "[PERSON_NAME]" at bounding box center [1457, 31] width 100 height 16
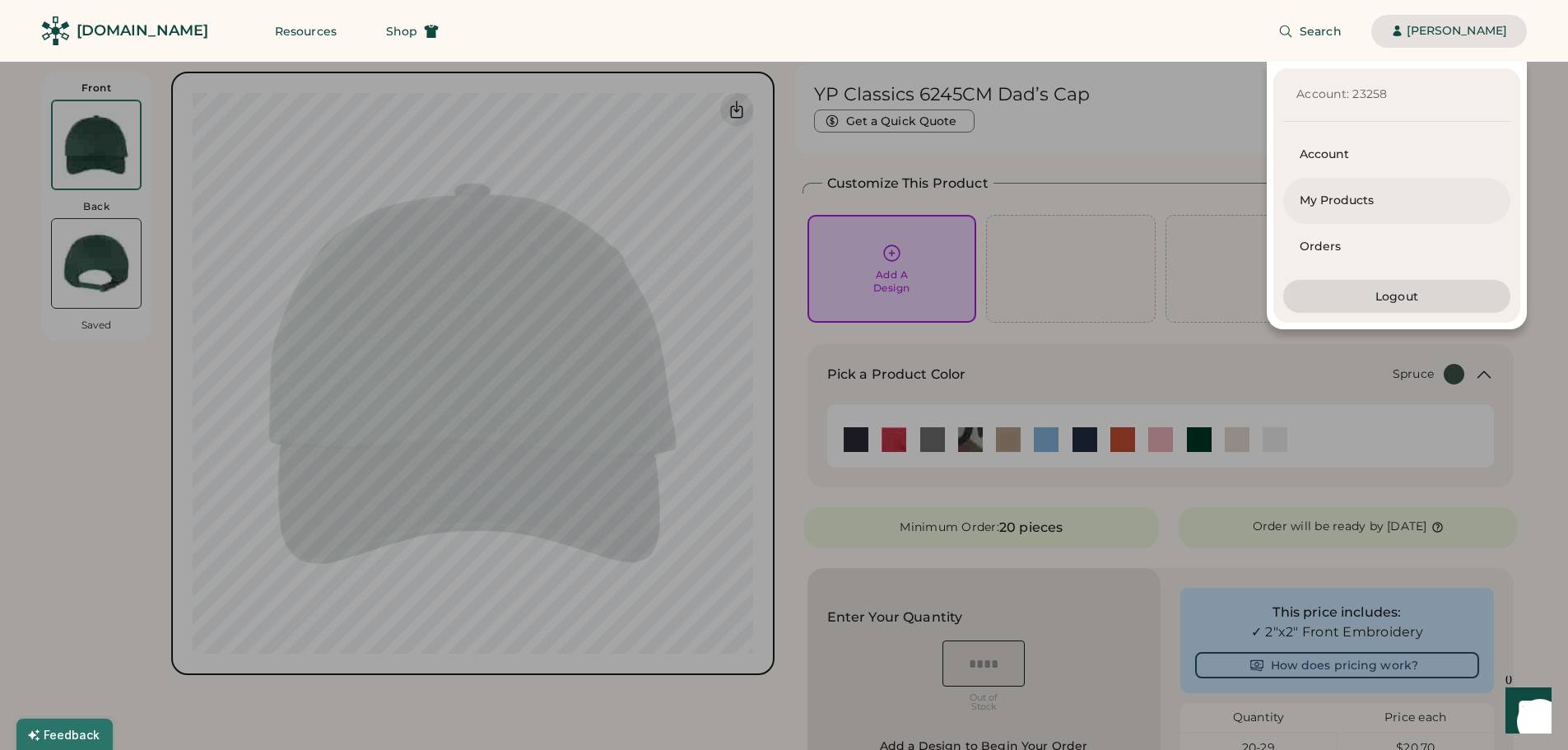
click at [1369, 197] on div "My Products" at bounding box center [1397, 201] width 195 height 16
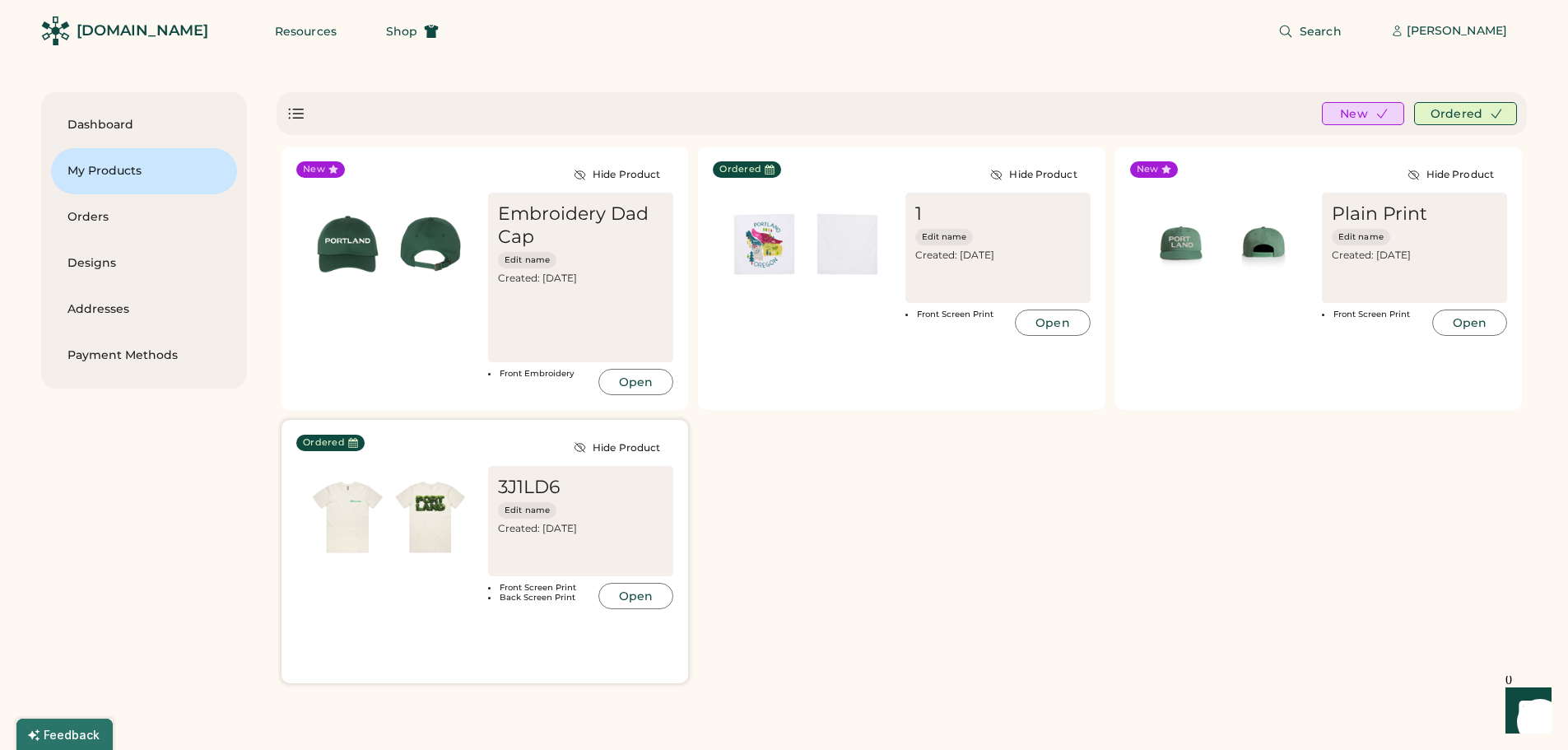
click at [412, 515] on img at bounding box center [430, 517] width 83 height 83
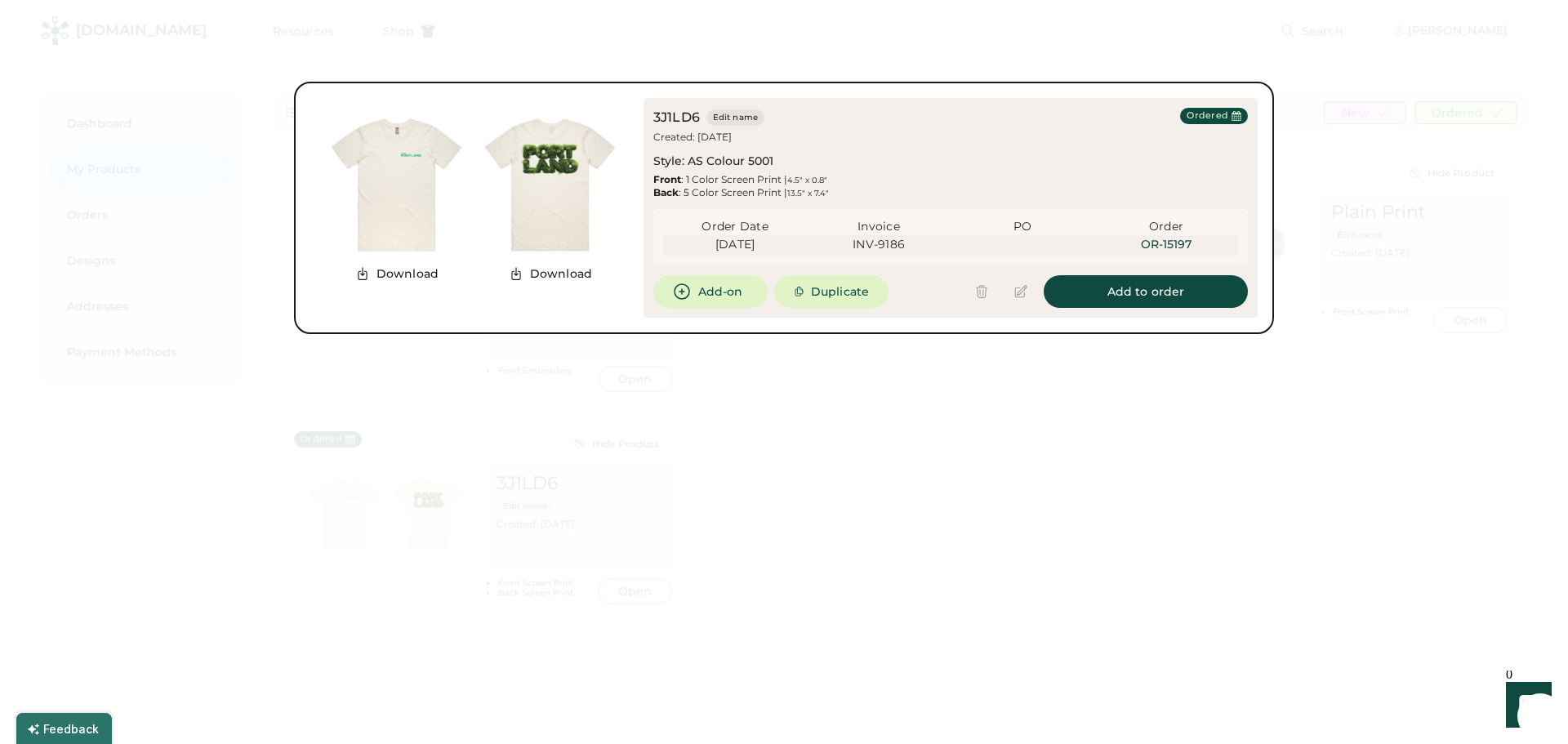
click at [544, 158] on img at bounding box center [550, 185] width 154 height 154
click at [843, 52] on div at bounding box center [784, 372] width 1568 height 744
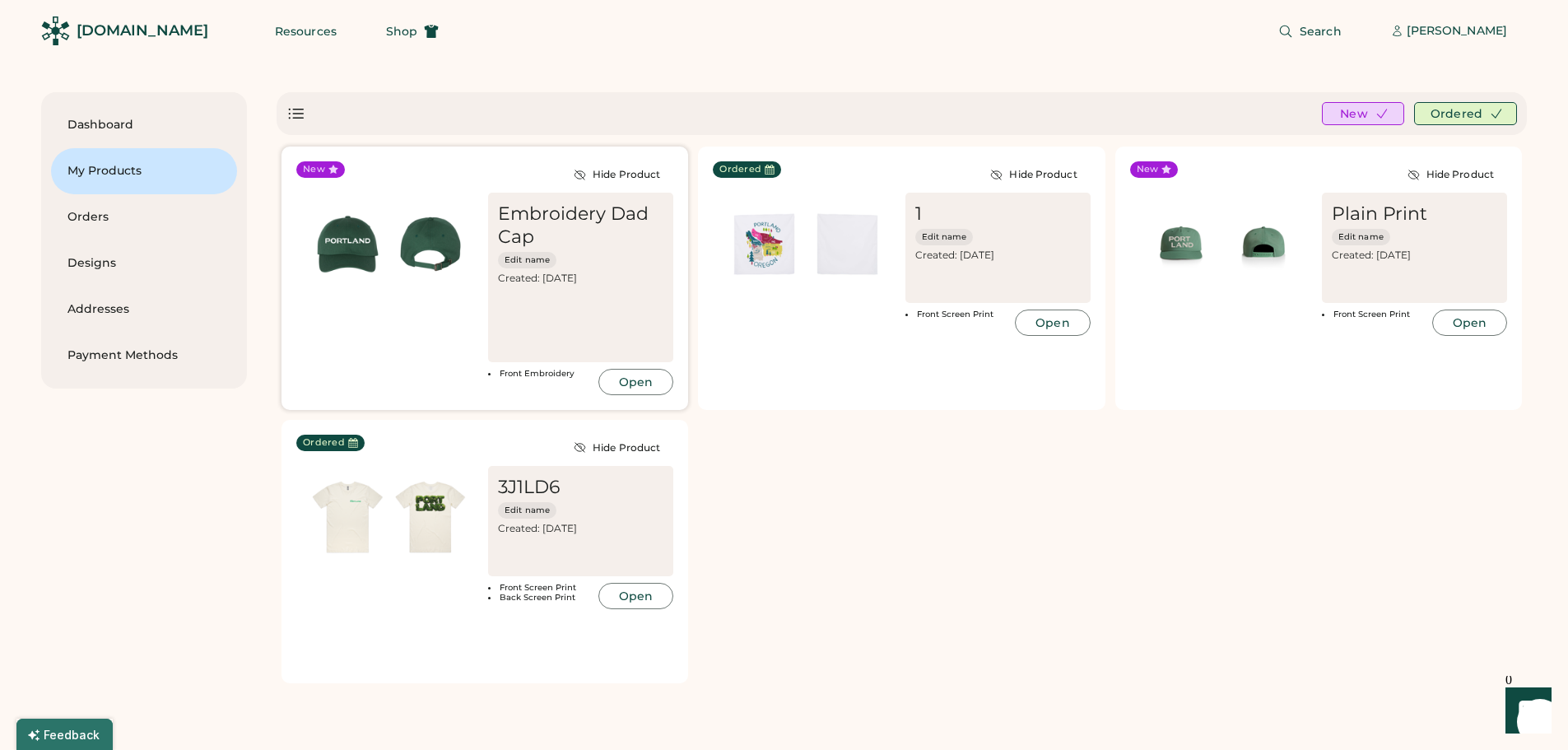
click at [443, 223] on img at bounding box center [430, 243] width 83 height 83
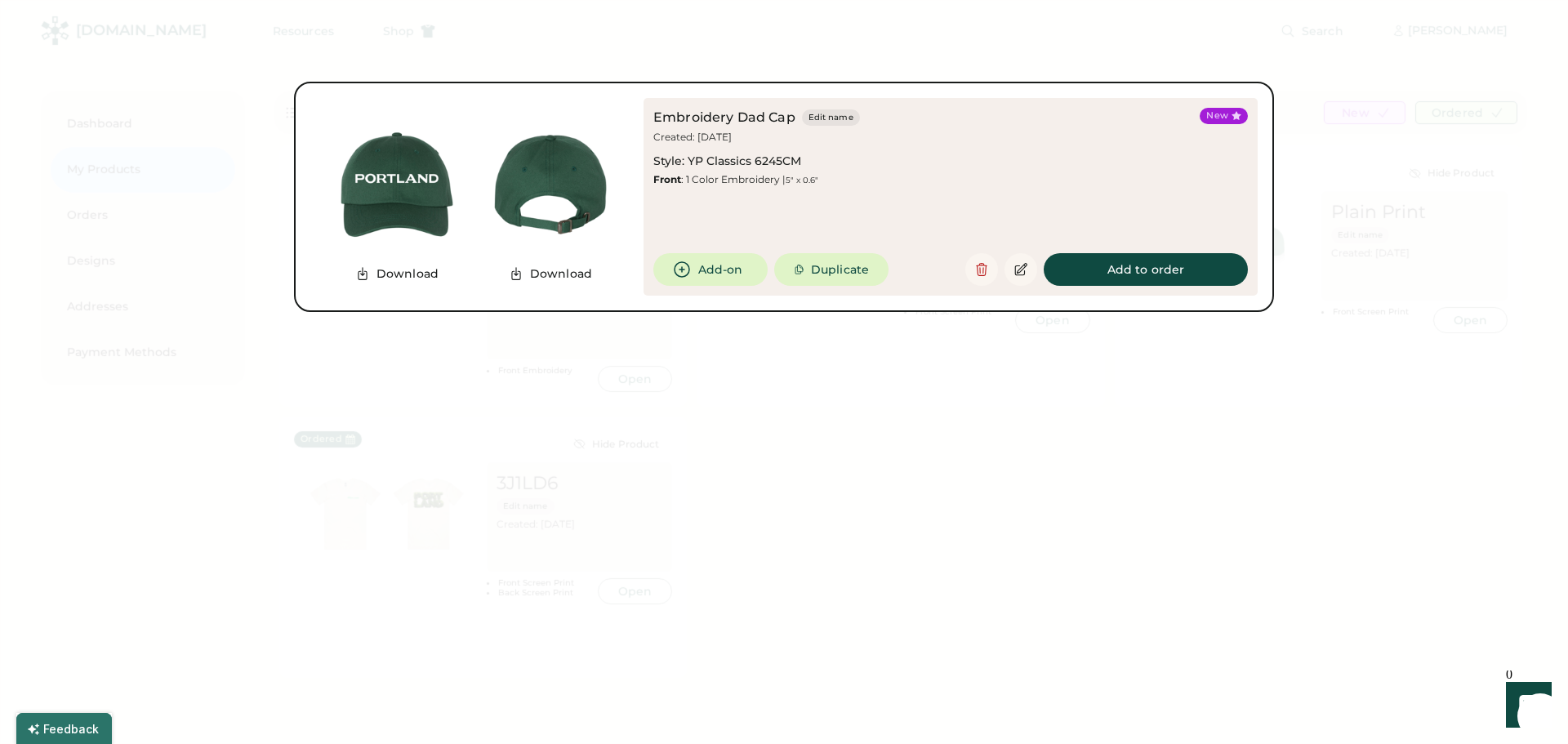
drag, startPoint x: 889, startPoint y: 480, endPoint x: 884, endPoint y: 462, distance: 18.7
click at [889, 474] on div at bounding box center [784, 372] width 1568 height 744
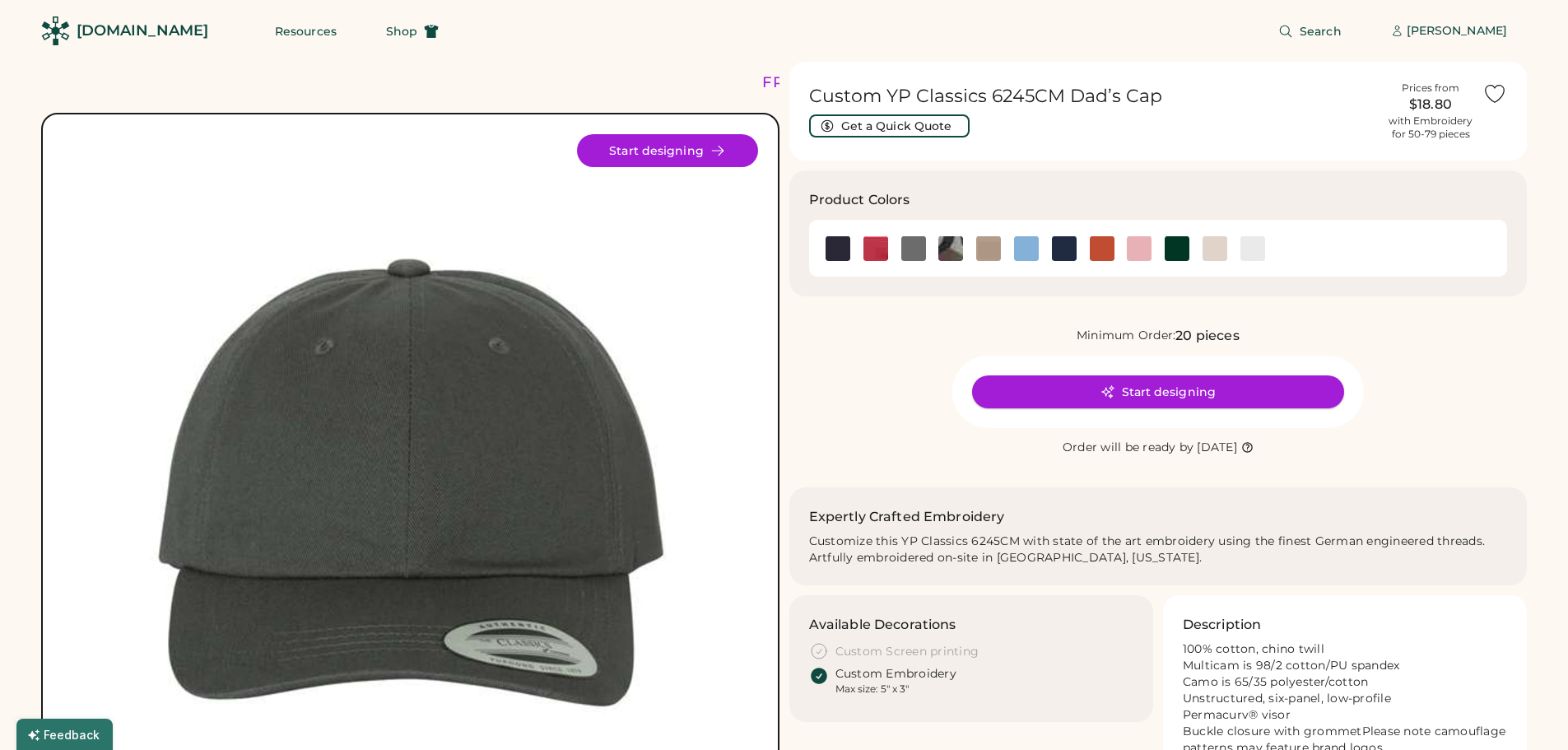
click at [1090, 397] on button "Start designing" at bounding box center [1158, 392] width 372 height 33
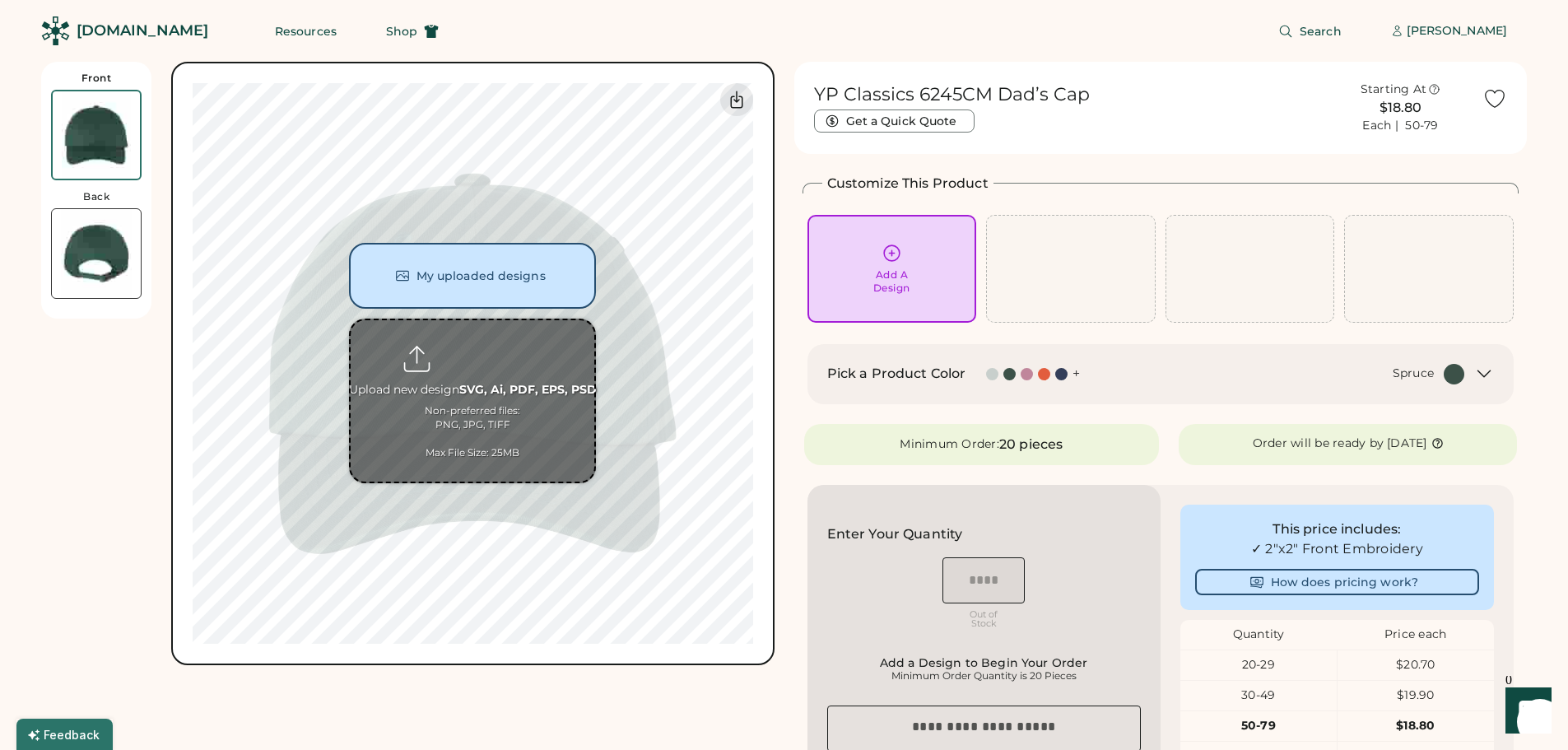
click at [586, 406] on input "file" at bounding box center [472, 401] width 243 height 161
click at [515, 268] on button "My uploaded designs" at bounding box center [472, 275] width 247 height 66
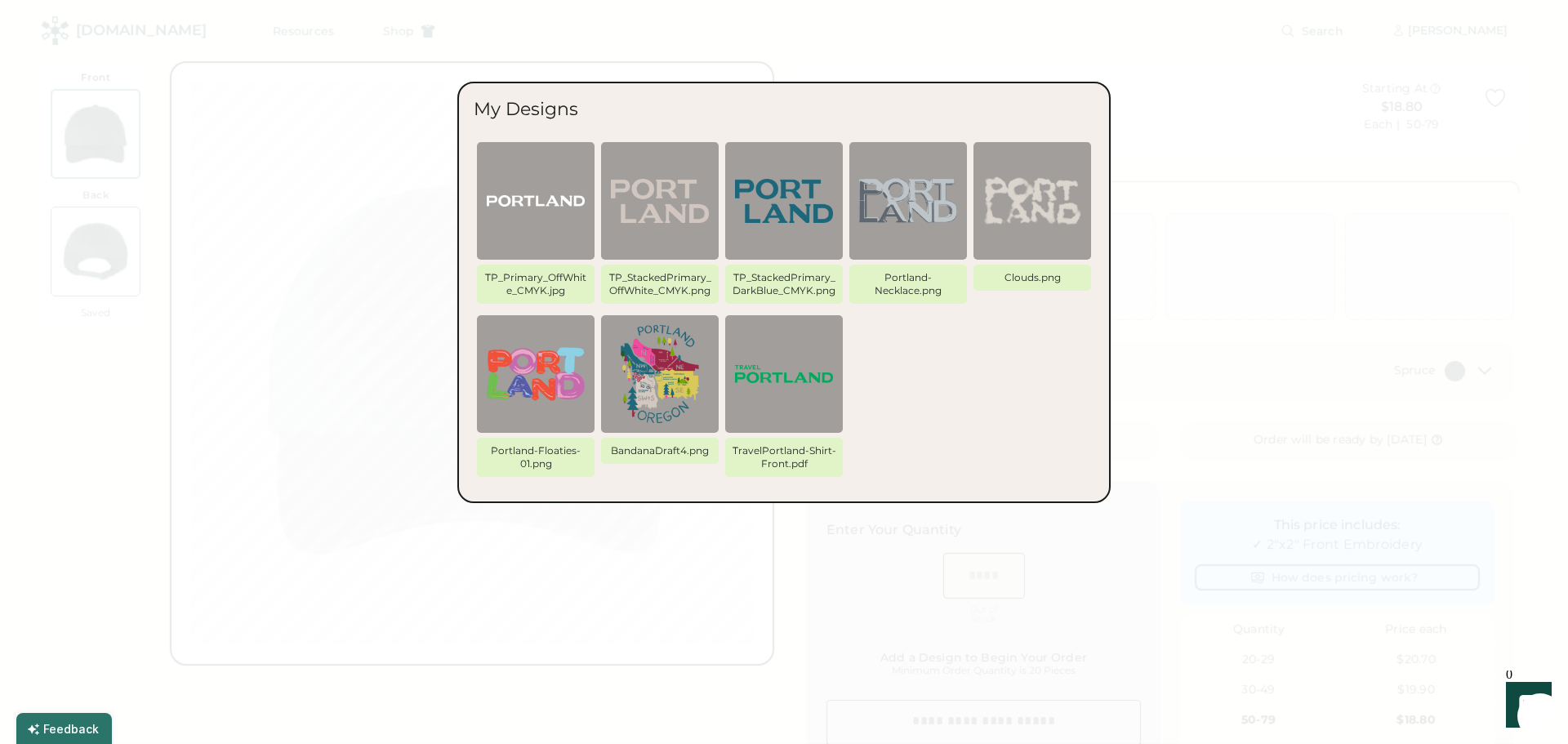
click at [664, 608] on div at bounding box center [784, 372] width 1568 height 744
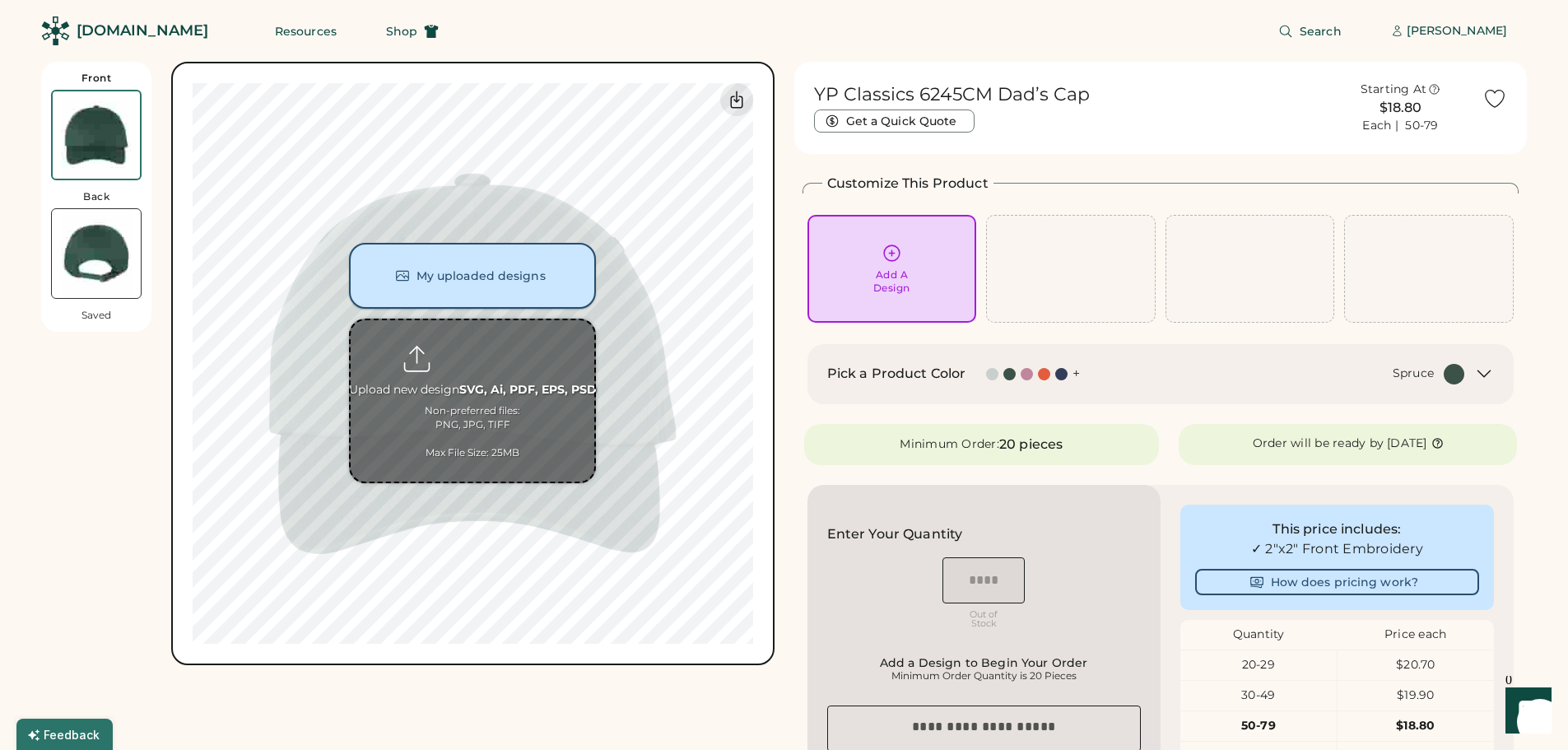
click at [496, 272] on button "My uploaded designs" at bounding box center [472, 275] width 247 height 66
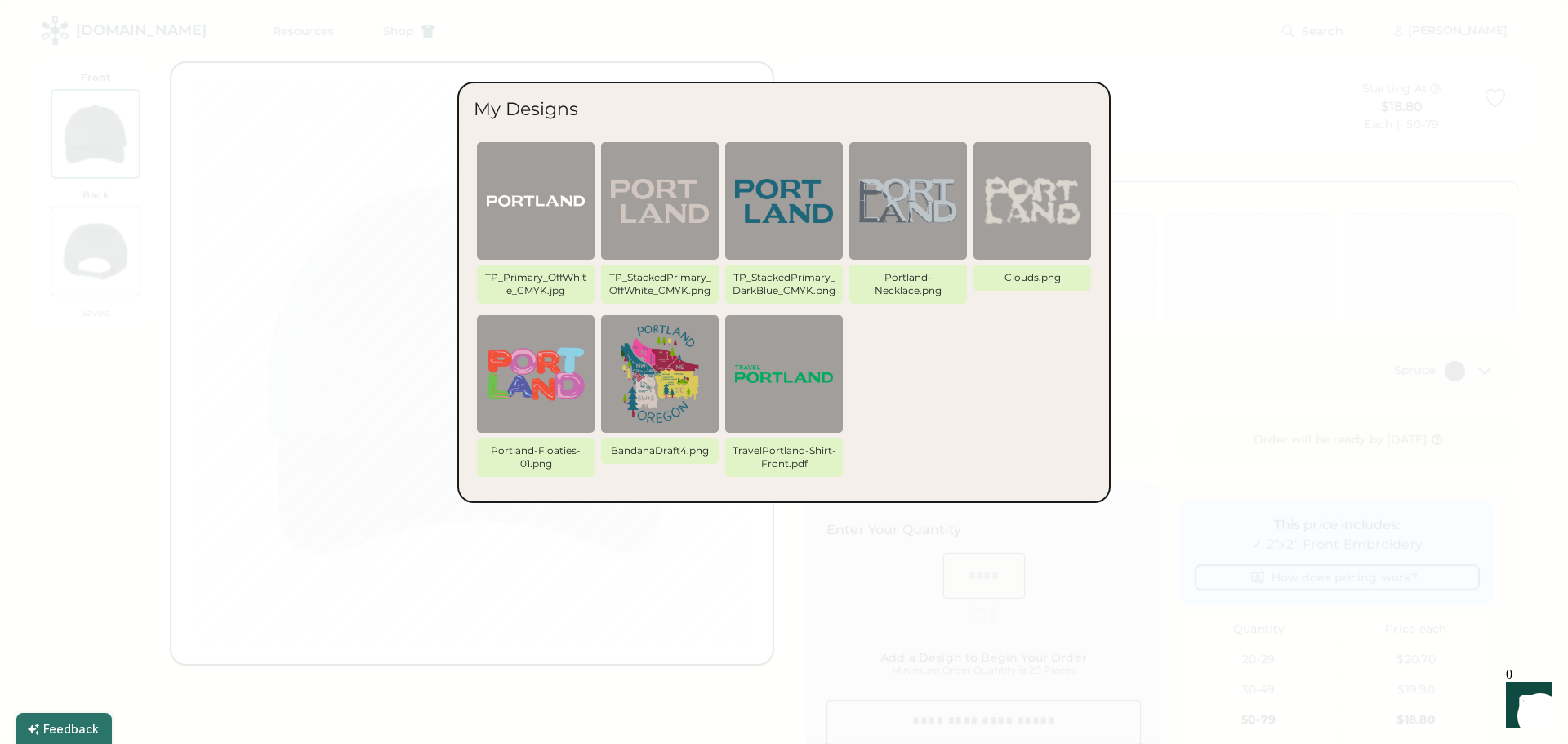
click at [191, 241] on div at bounding box center [784, 372] width 1568 height 744
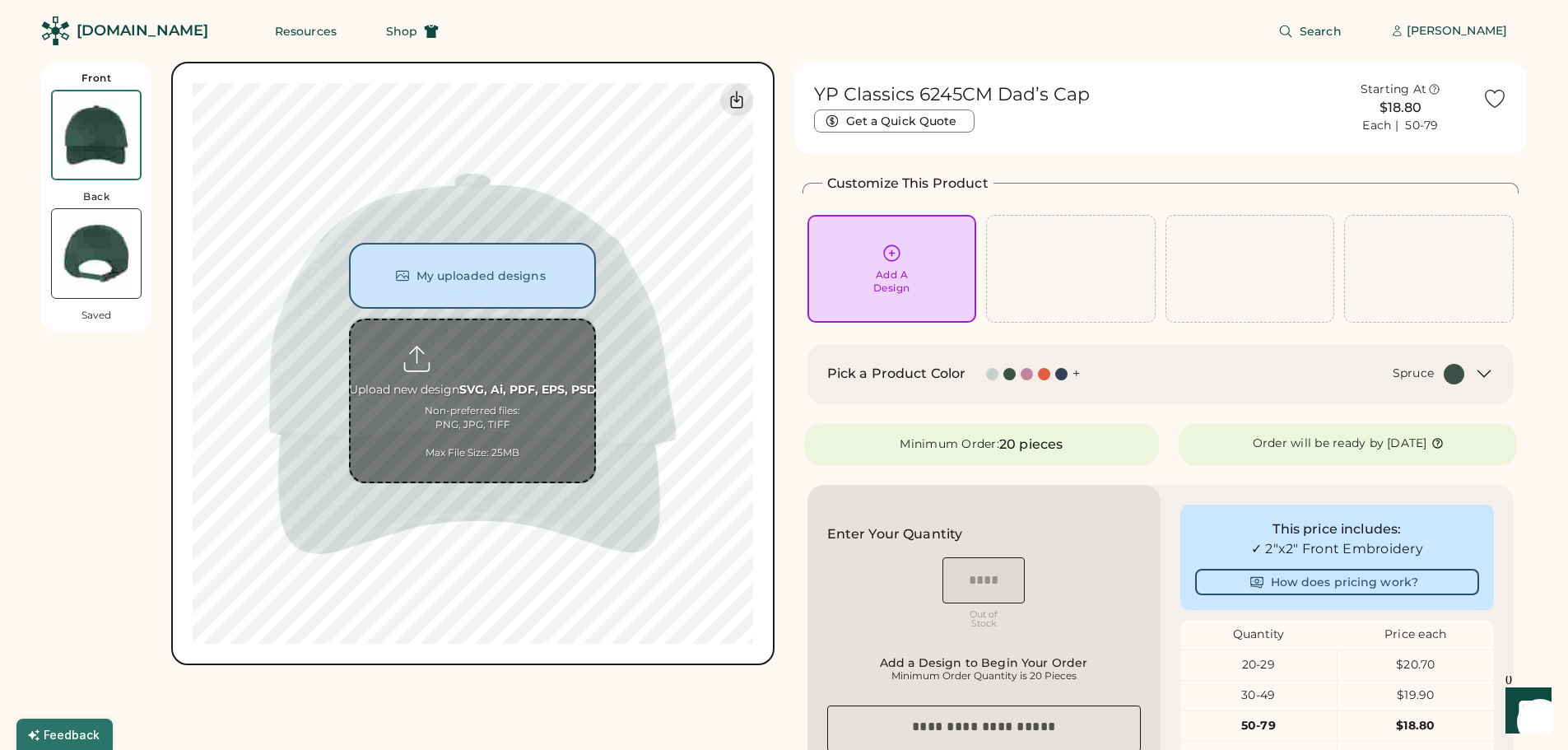
click at [518, 420] on input "file" at bounding box center [472, 401] width 243 height 161
type input "**********"
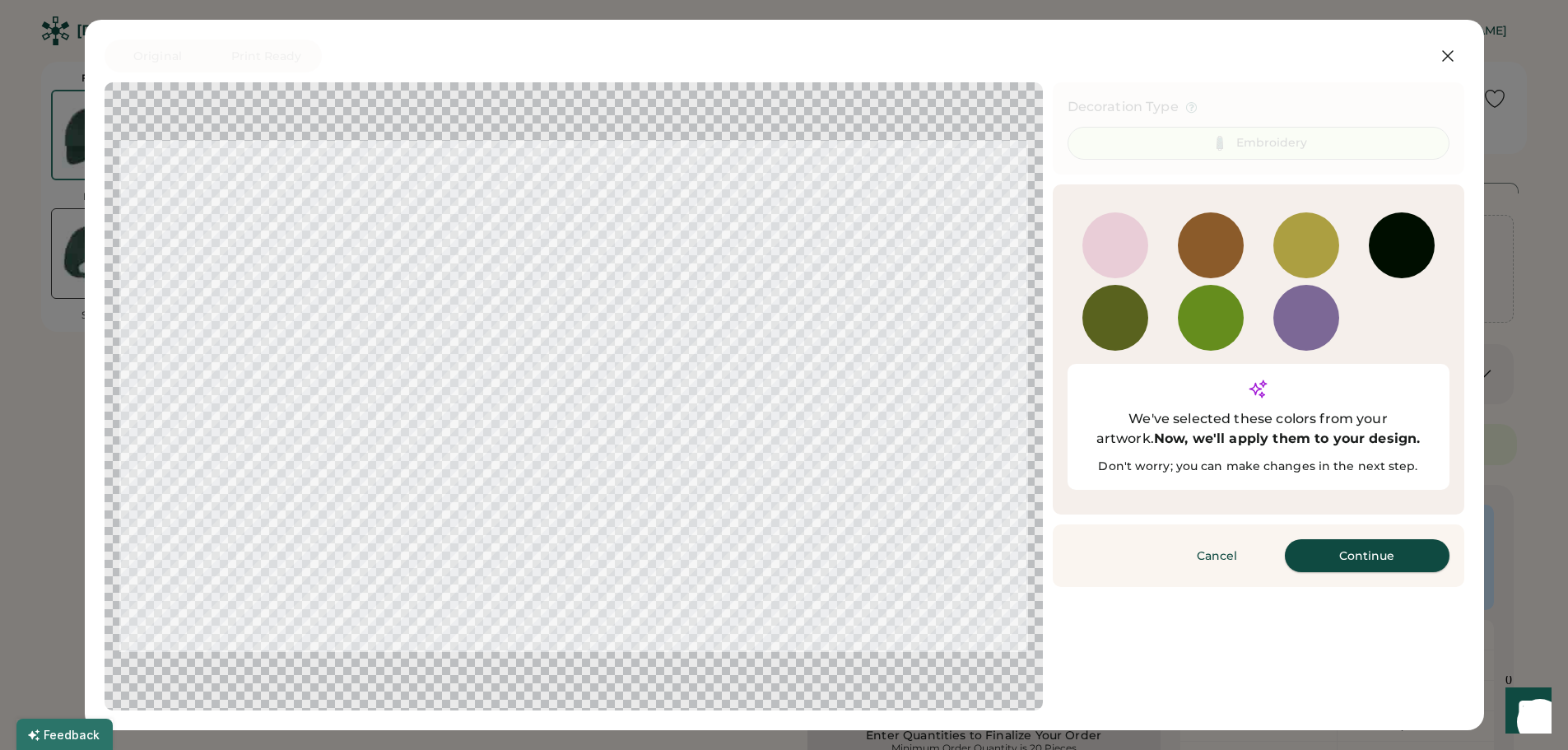
click at [1395, 539] on button "Continue" at bounding box center [1367, 555] width 165 height 33
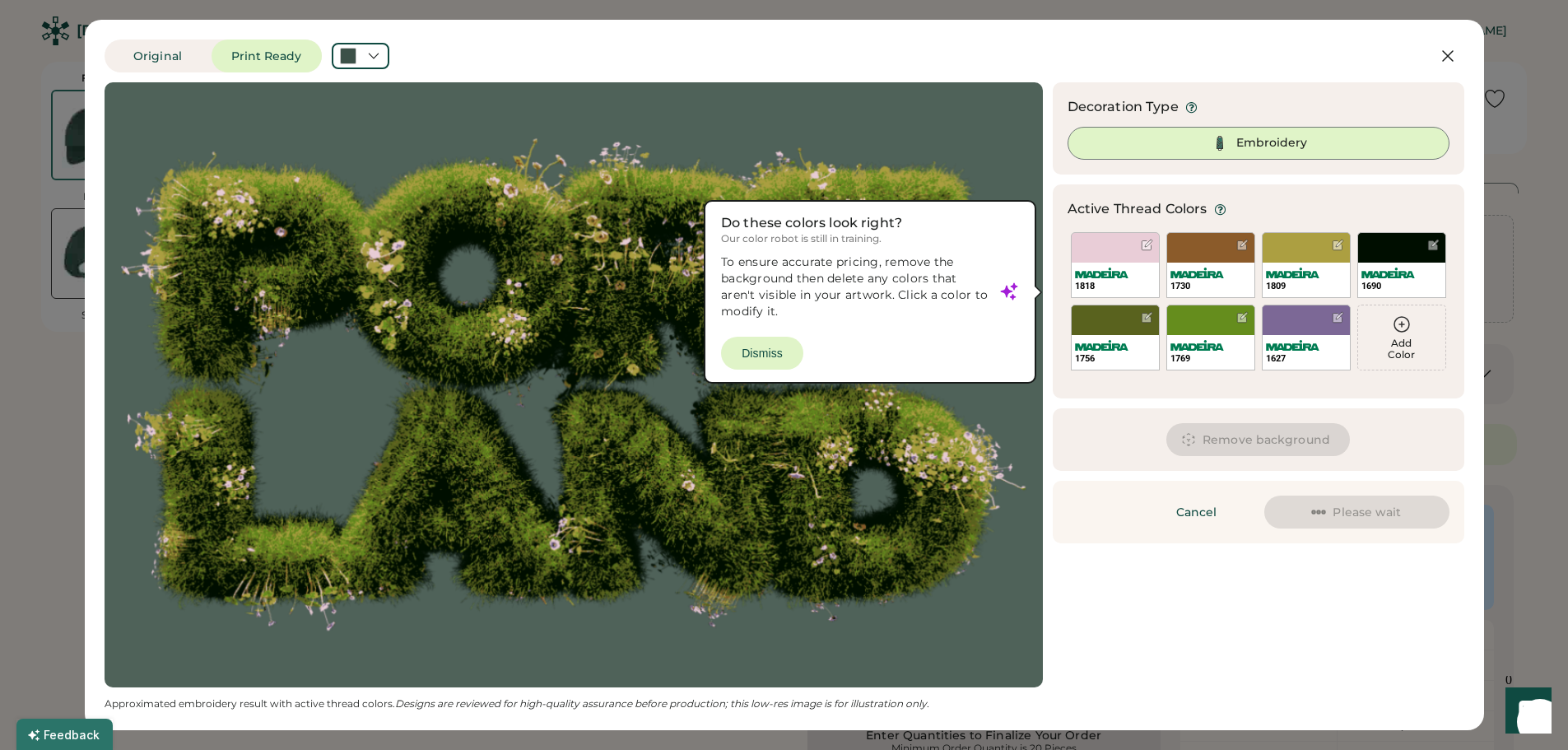
click at [784, 348] on div at bounding box center [574, 384] width 909 height 575
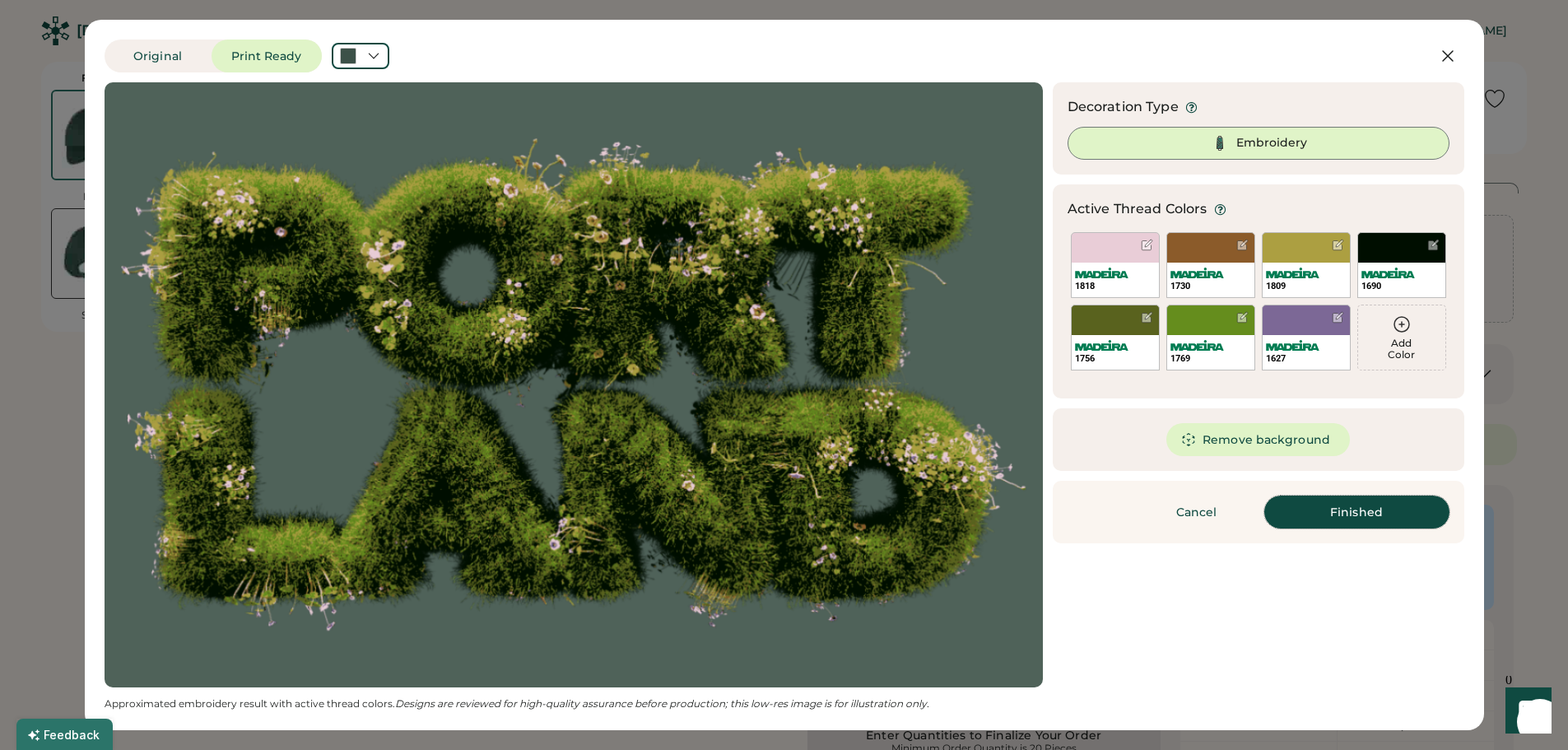
click at [1308, 515] on button "Finished" at bounding box center [1357, 512] width 185 height 33
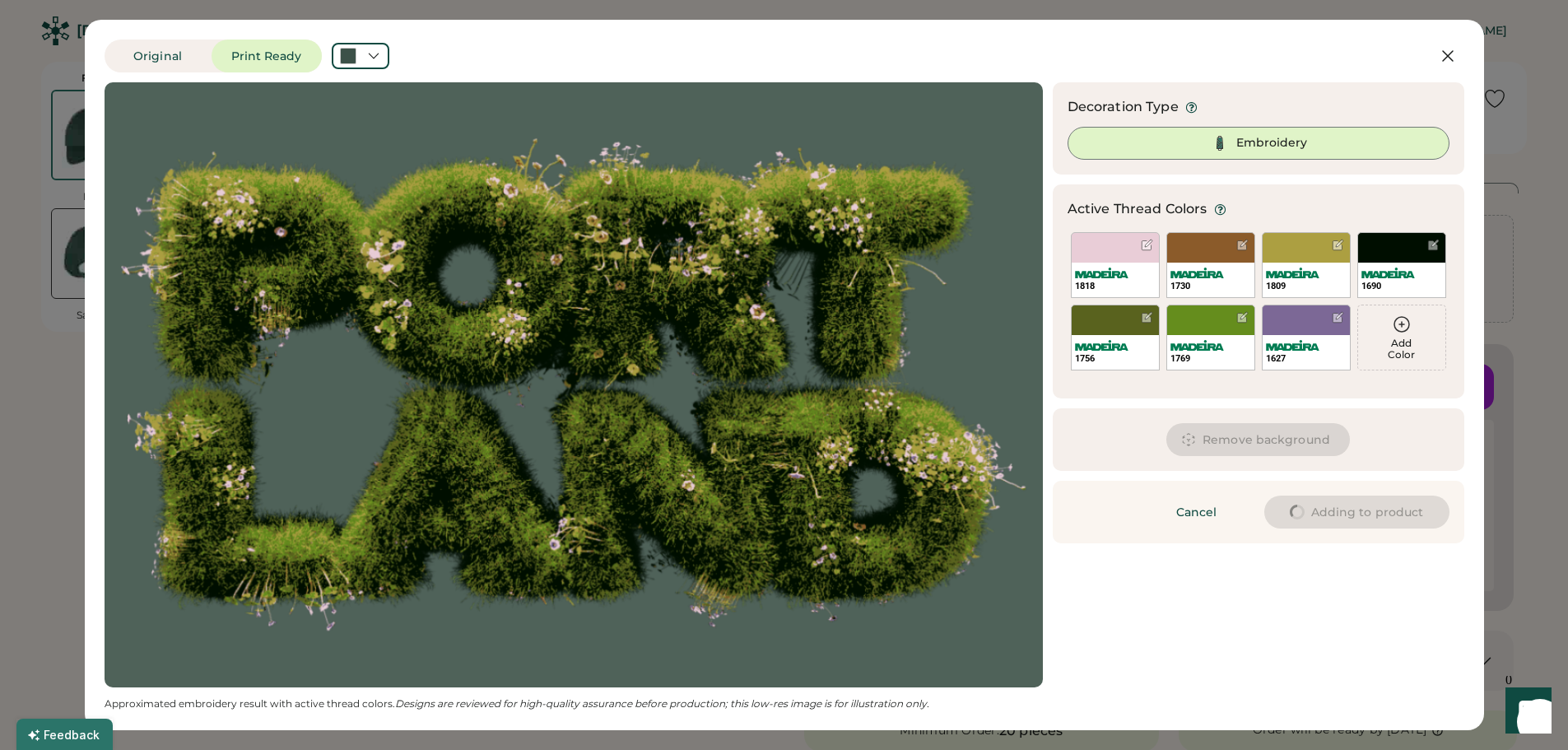
type input "****"
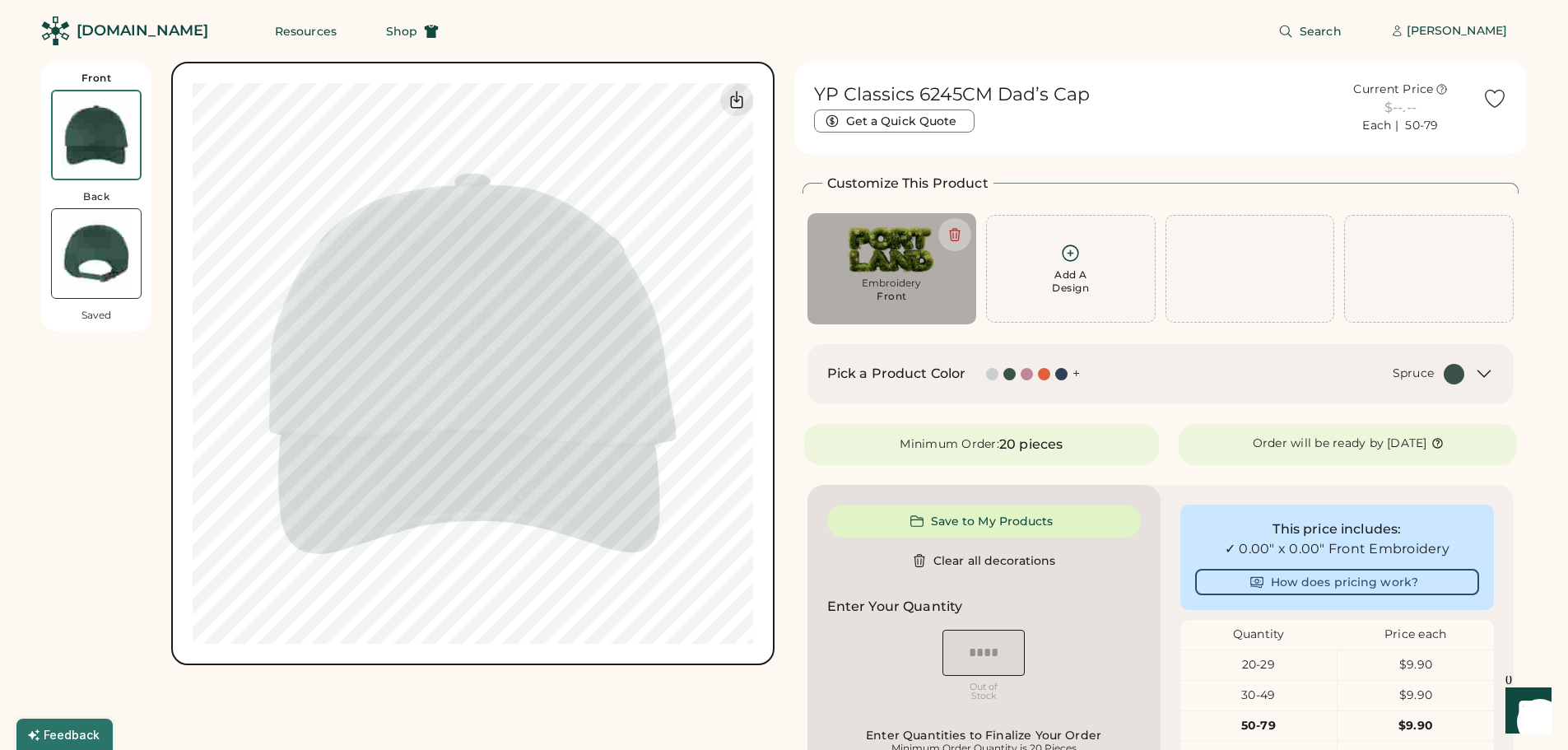
type input "****"
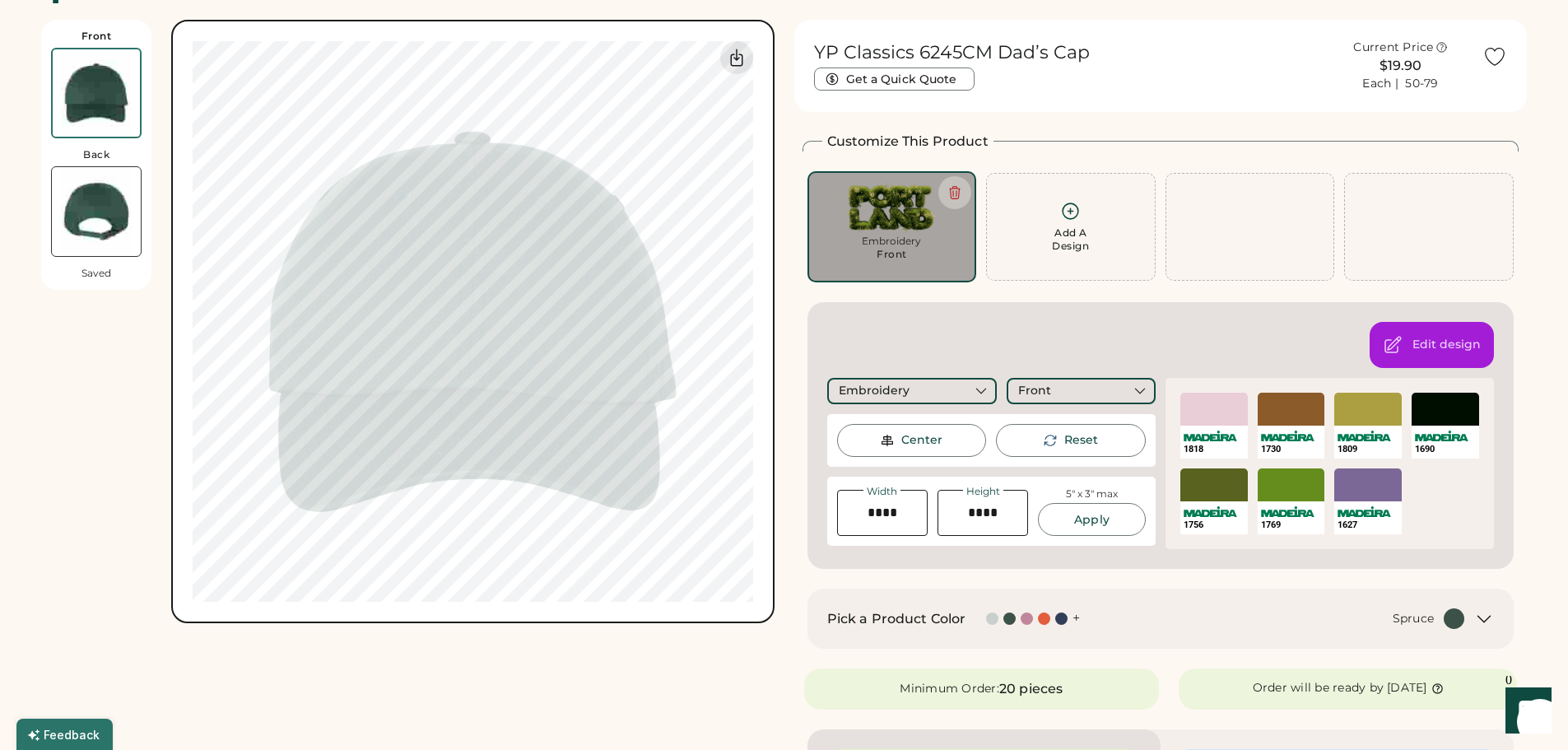
scroll to position [82, 0]
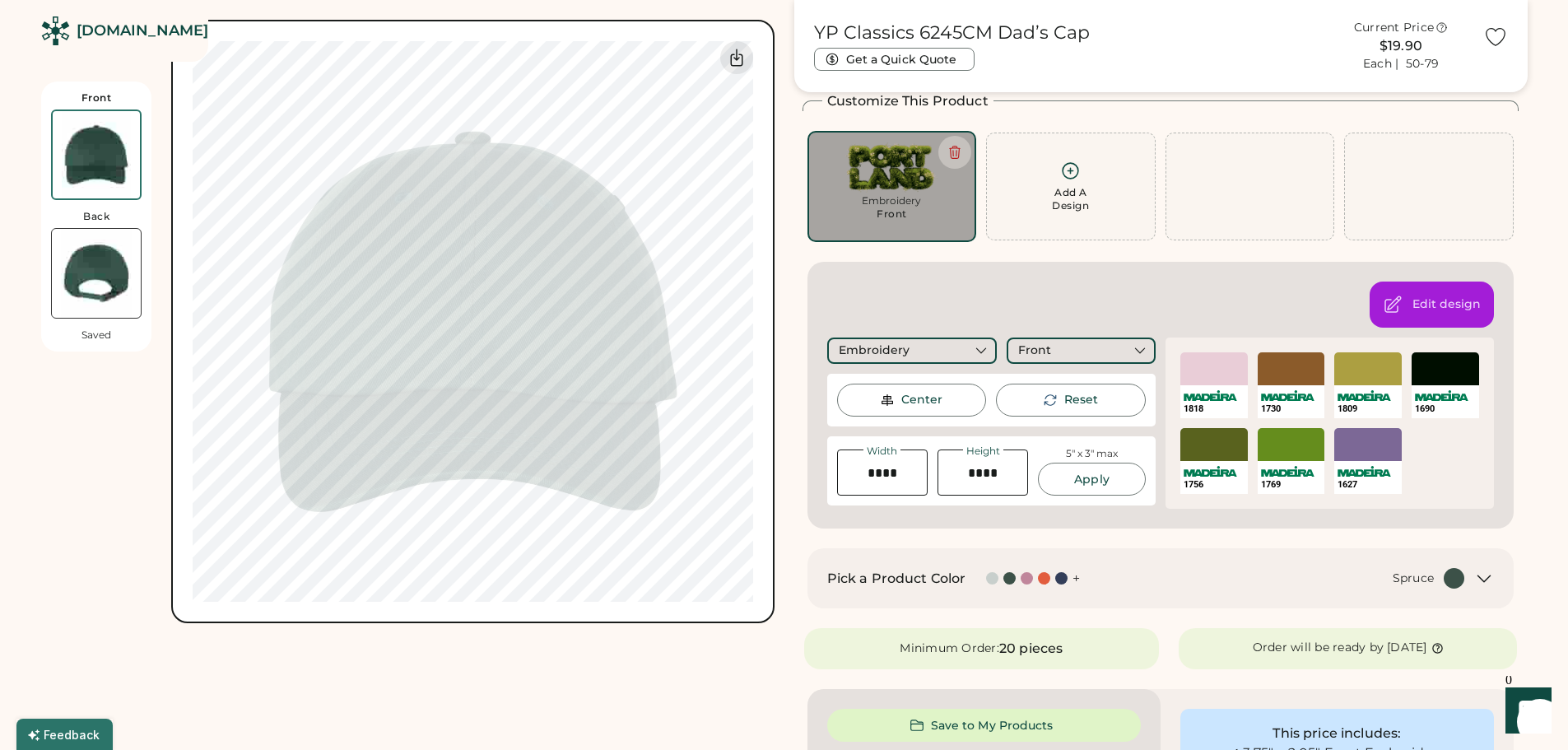
click at [1415, 576] on div "Spruce" at bounding box center [1414, 578] width 42 height 16
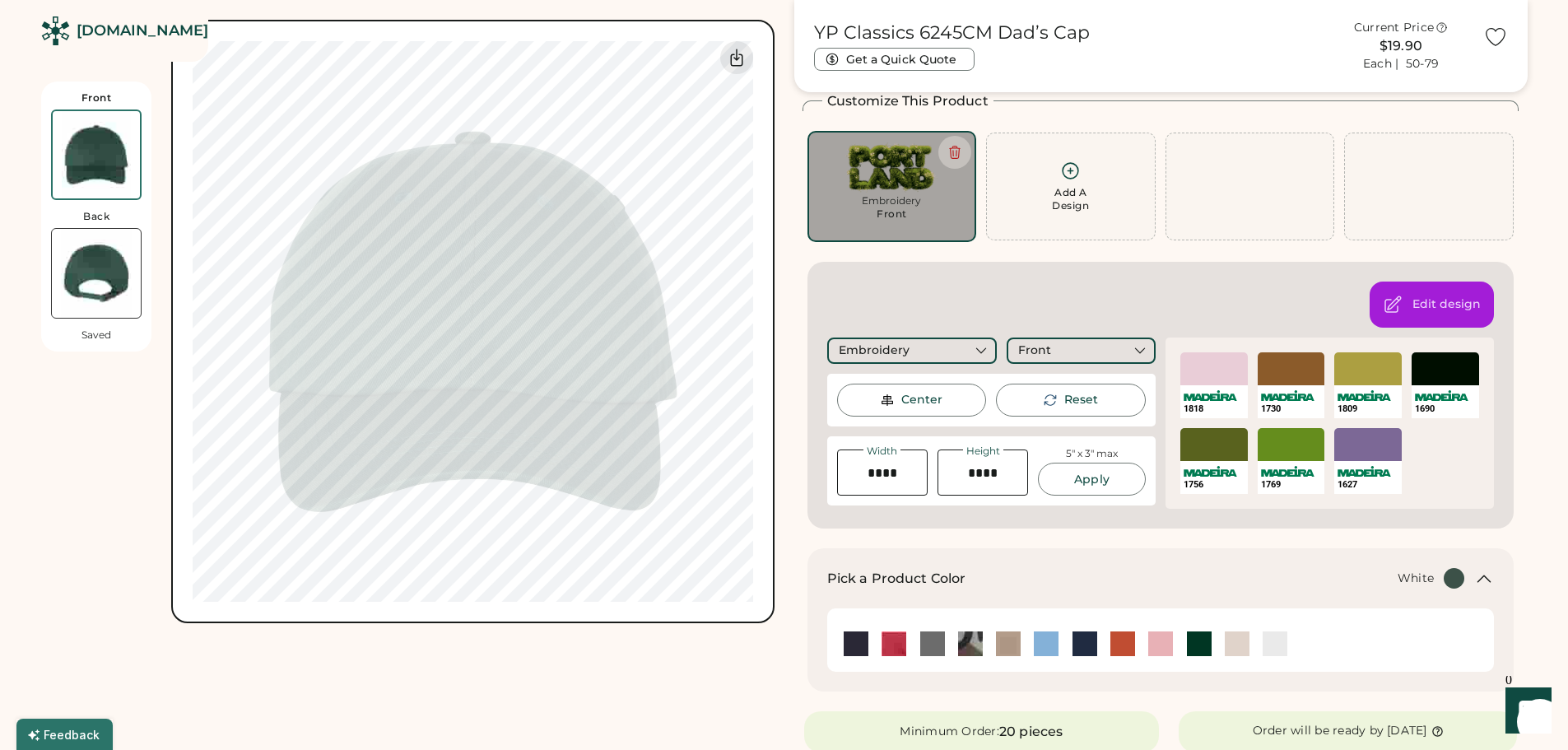
click at [1268, 635] on img at bounding box center [1275, 643] width 25 height 25
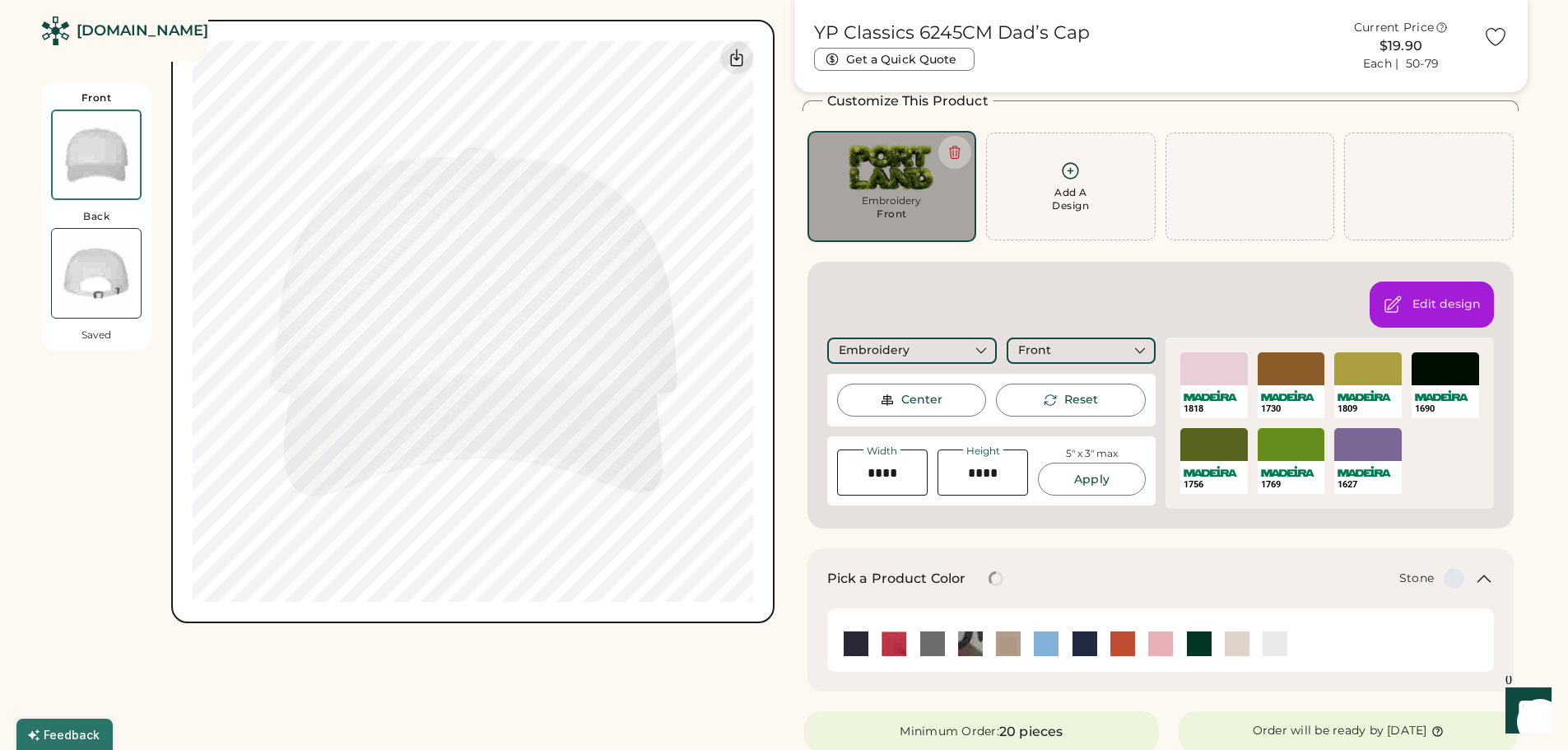
click at [1244, 645] on img at bounding box center [1237, 643] width 25 height 25
click at [1203, 646] on img at bounding box center [1199, 643] width 25 height 25
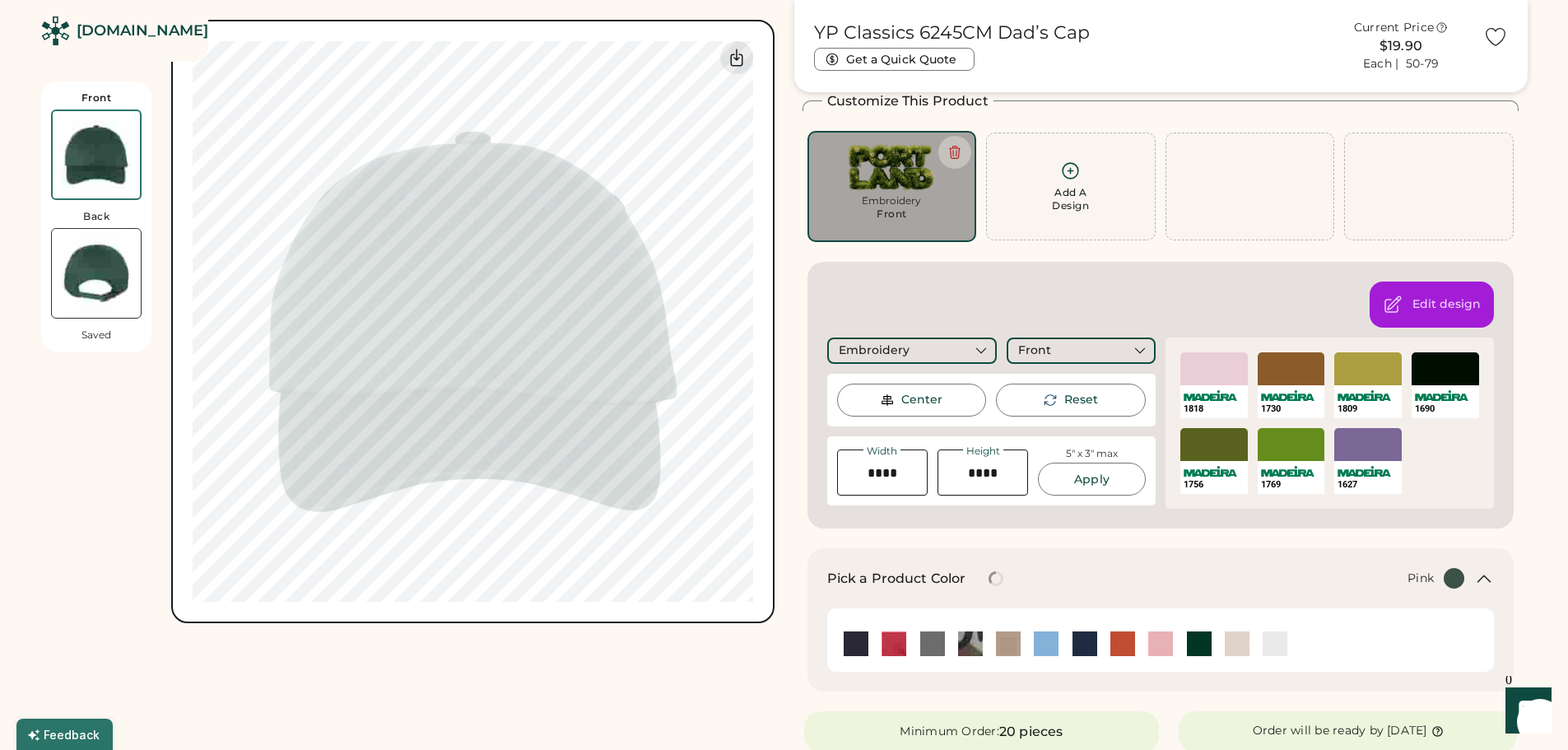
click at [1163, 646] on img at bounding box center [1160, 643] width 25 height 25
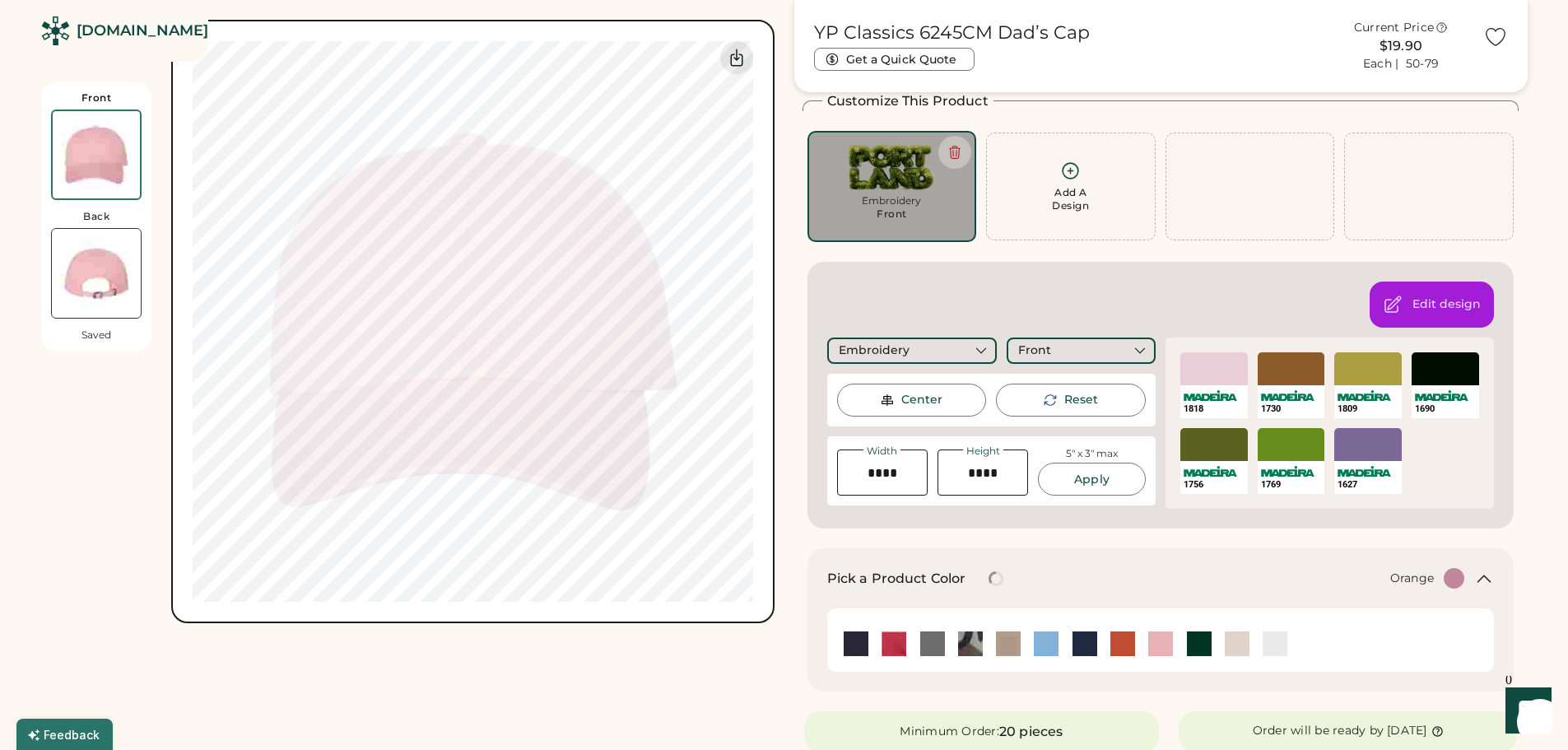
click at [1114, 645] on img at bounding box center [1122, 643] width 25 height 25
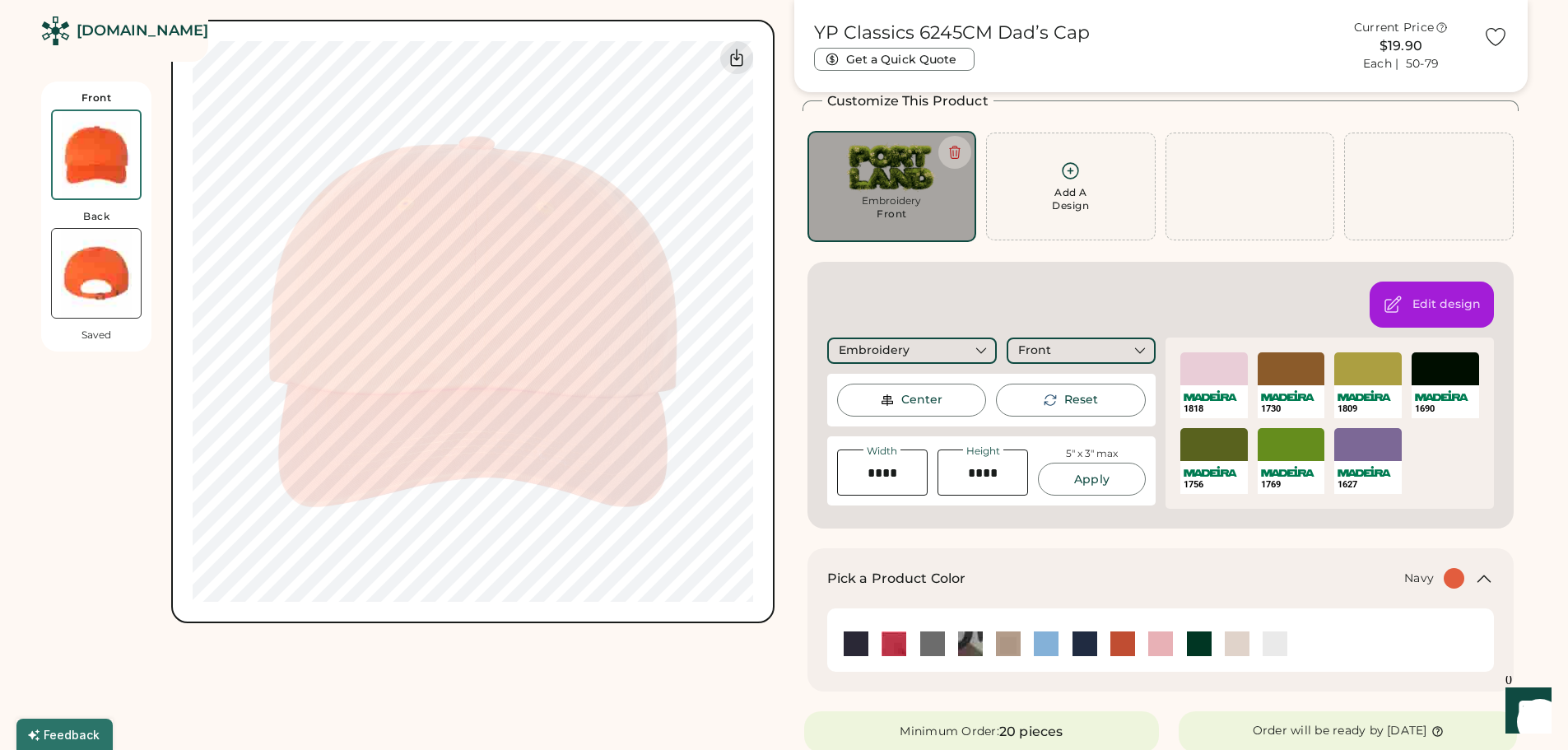
click at [1086, 644] on img at bounding box center [1084, 643] width 25 height 25
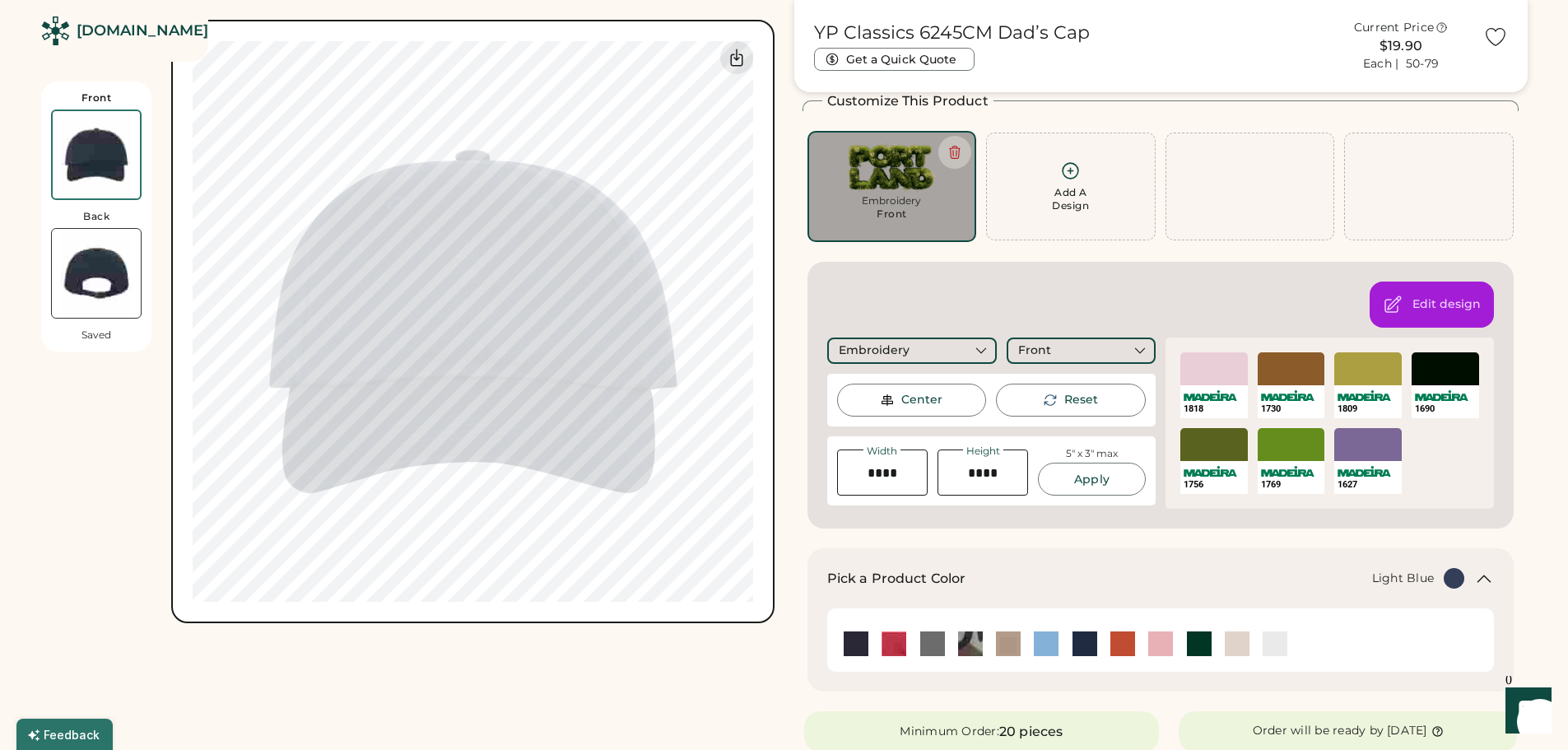
click at [1048, 643] on img at bounding box center [1046, 643] width 25 height 25
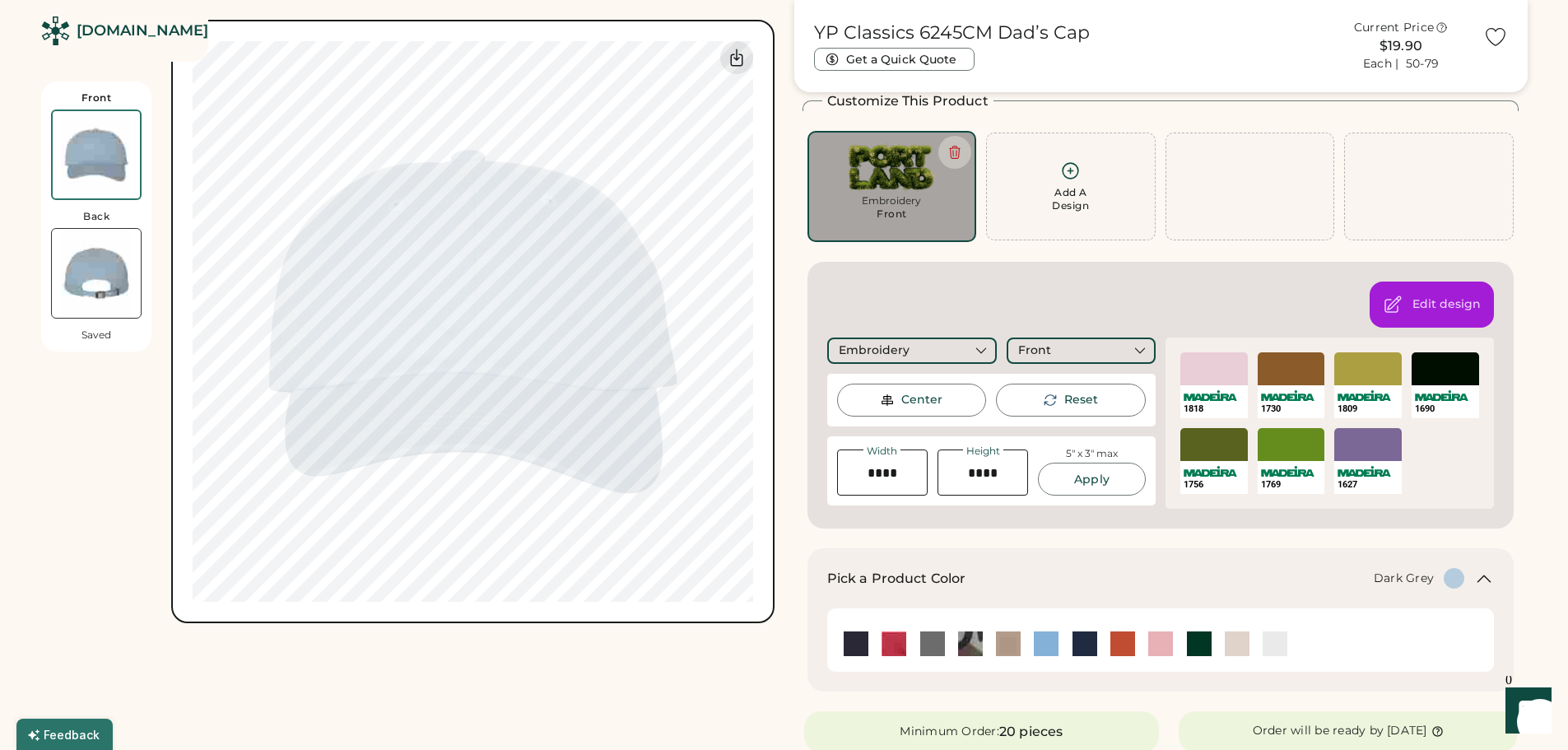
click at [940, 640] on img at bounding box center [932, 643] width 25 height 25
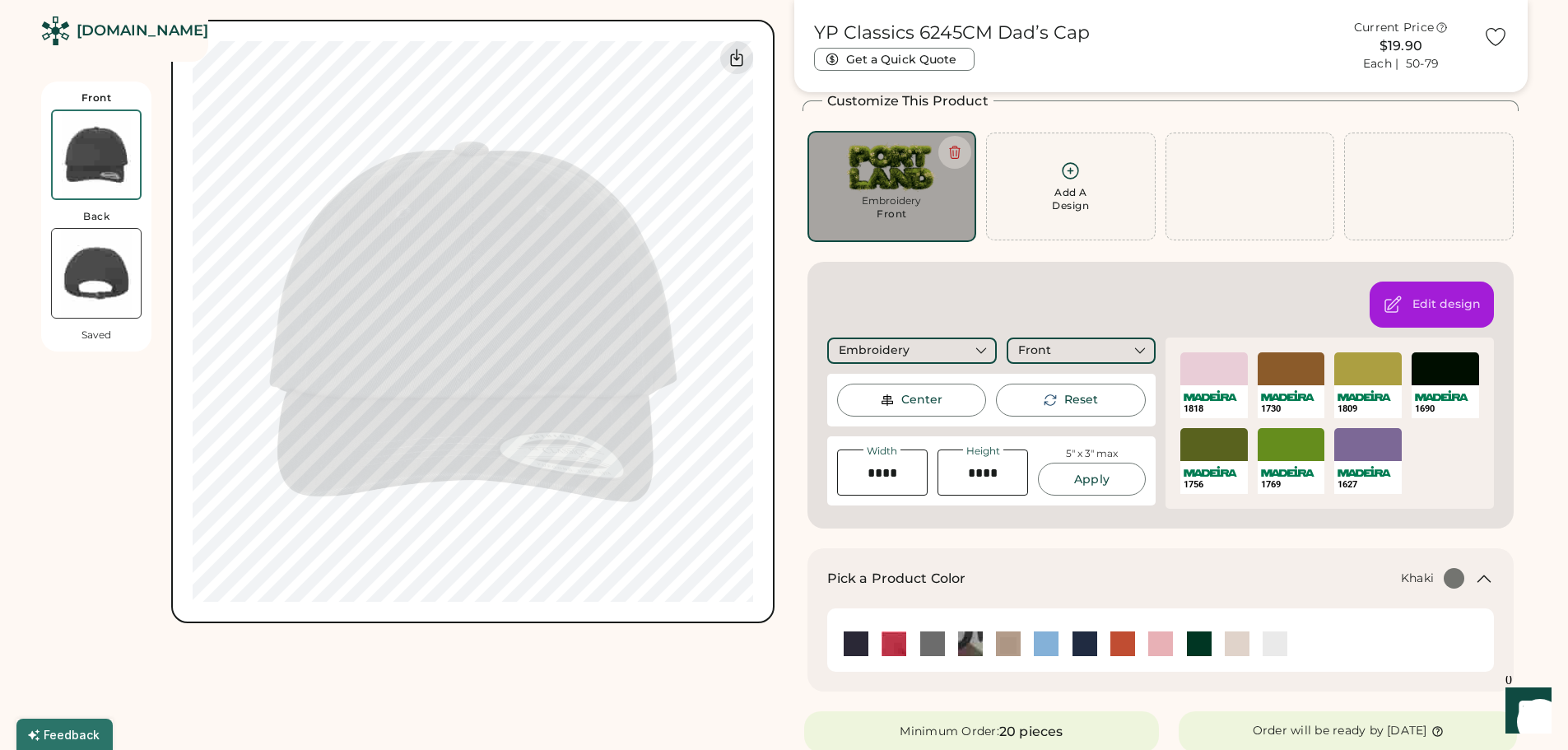
click at [1008, 642] on img at bounding box center [1008, 643] width 25 height 25
